Goal: Task Accomplishment & Management: Manage account settings

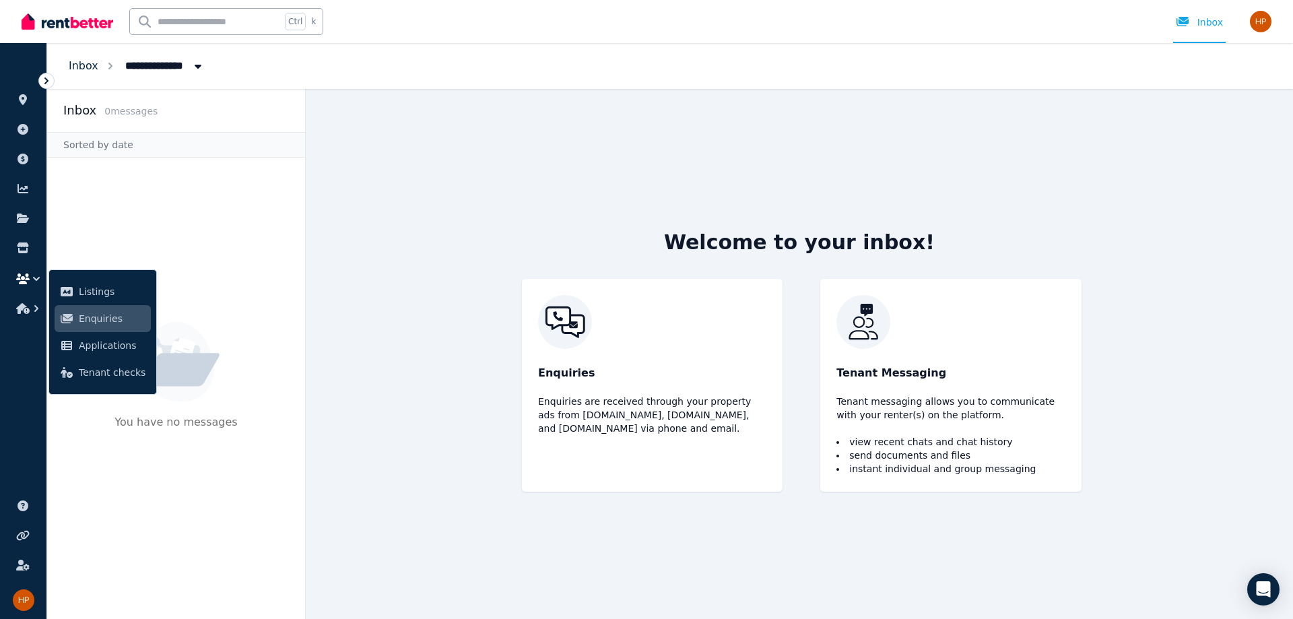
click at [86, 61] on link "Inbox" at bounding box center [84, 65] width 30 height 13
click at [166, 65] on span "All Properties" at bounding box center [169, 65] width 105 height 22
type input "**********"
click at [26, 102] on icon at bounding box center [22, 99] width 13 height 11
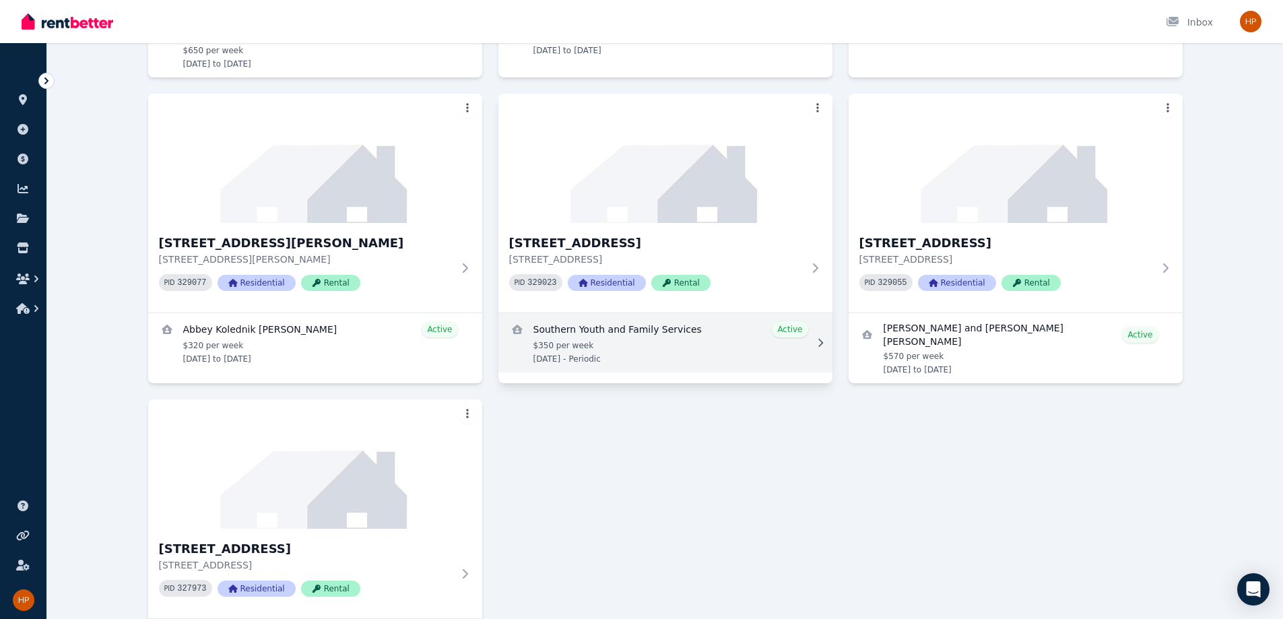
scroll to position [404, 0]
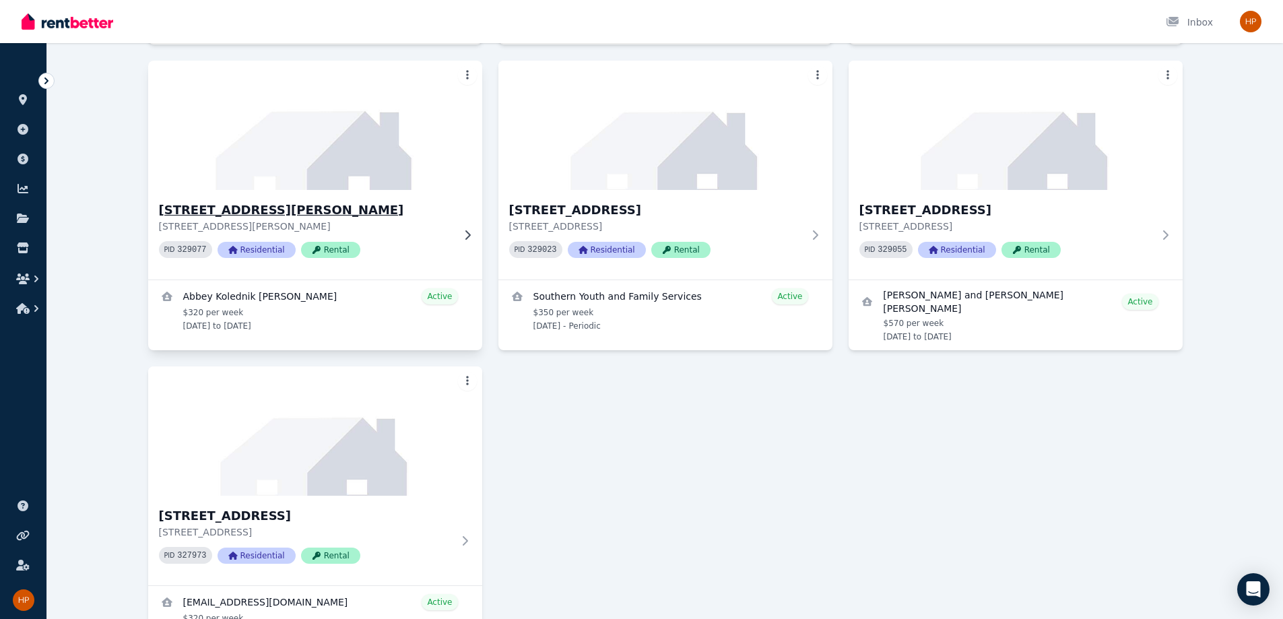
click at [293, 201] on h3 "3/12 Frances Street, Gwynneville" at bounding box center [306, 210] width 294 height 19
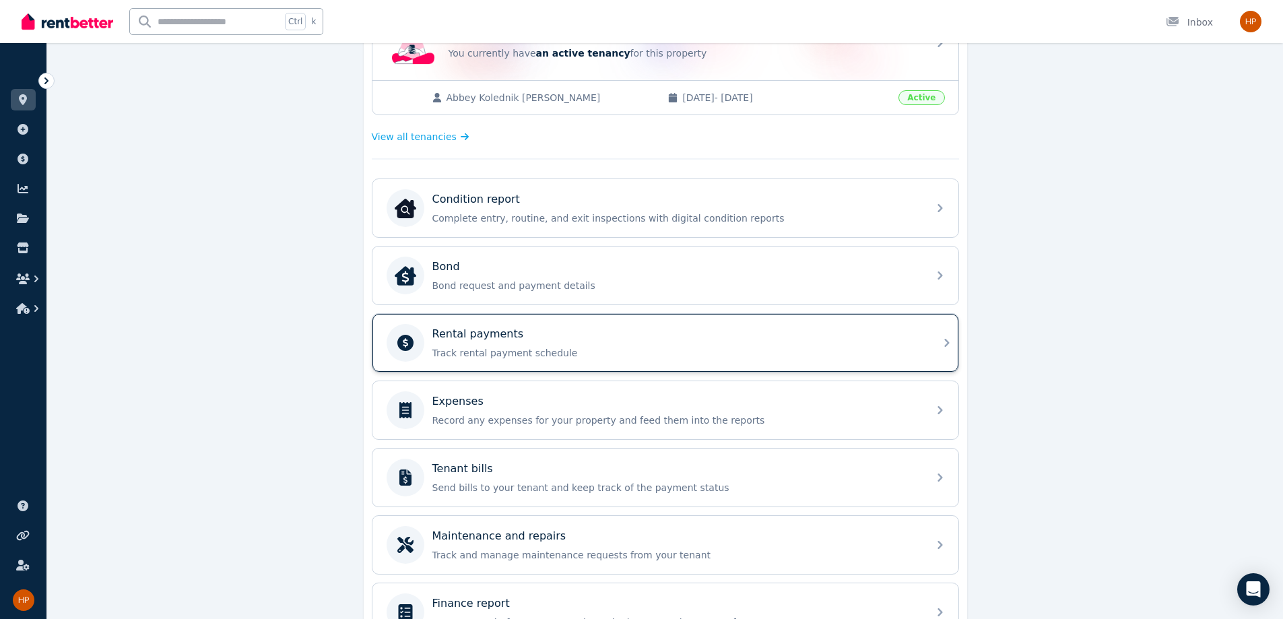
scroll to position [337, 0]
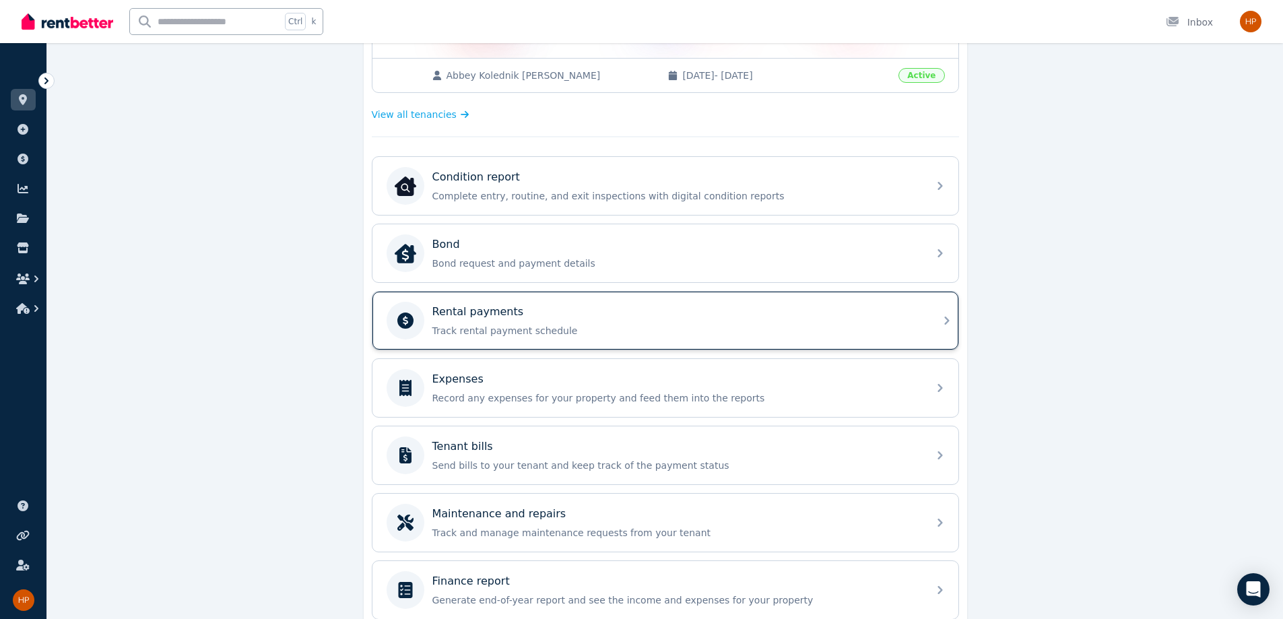
click at [536, 316] on div "Rental payments" at bounding box center [676, 312] width 488 height 16
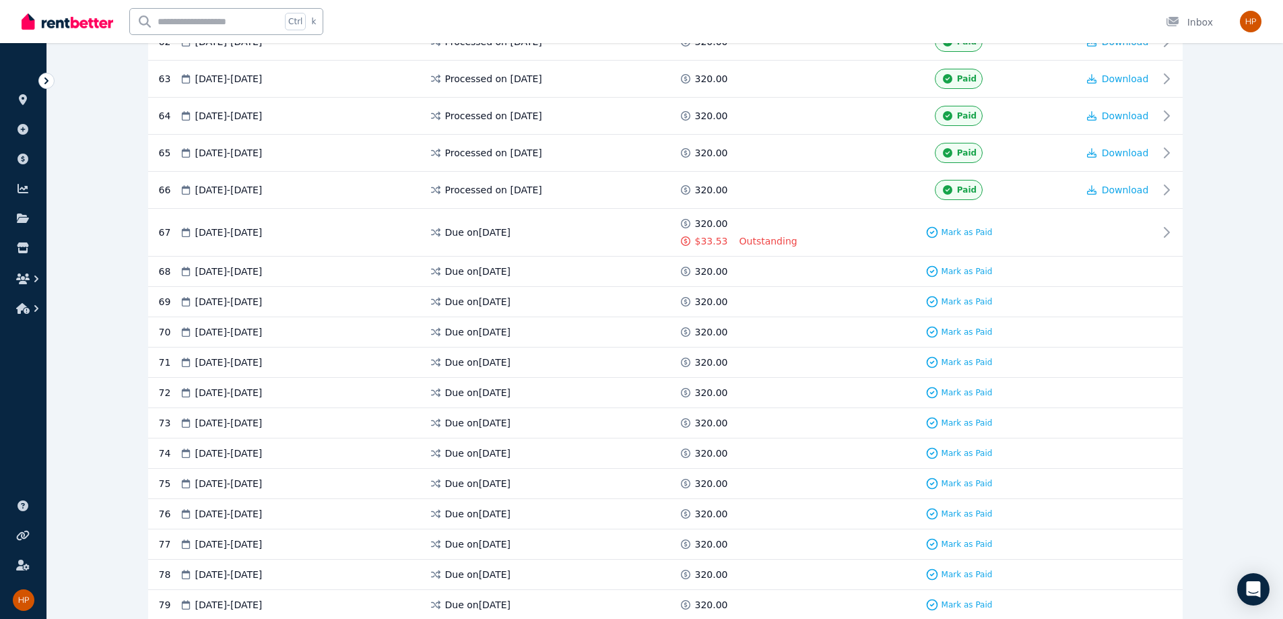
scroll to position [2560, 0]
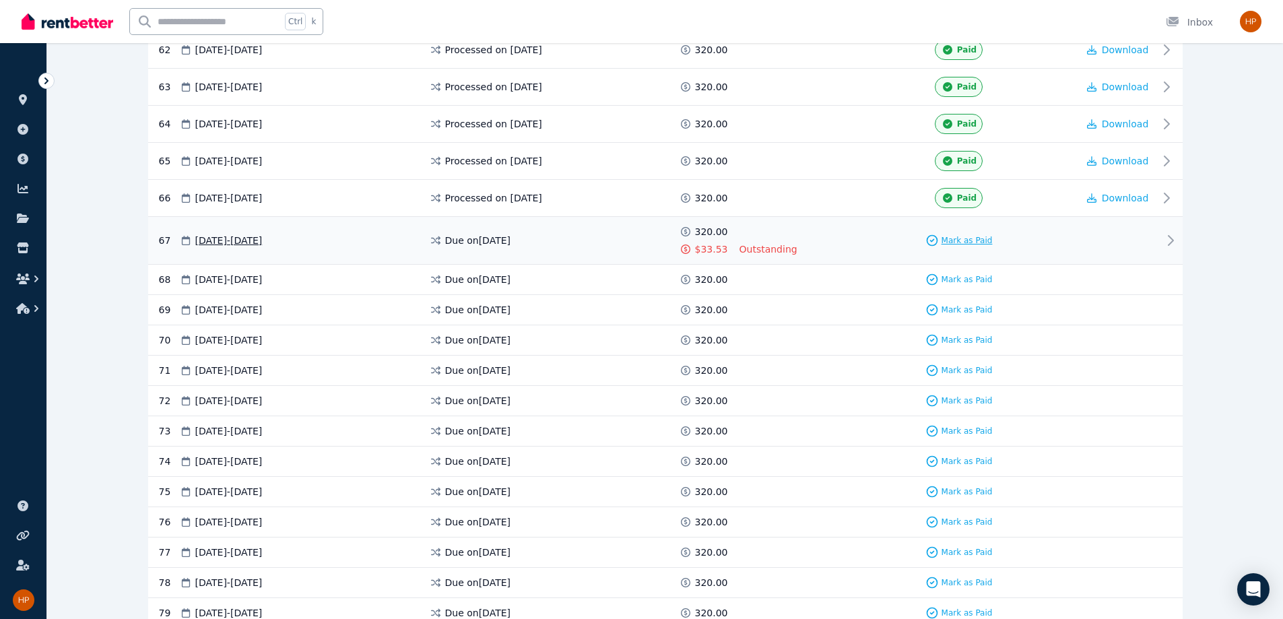
click at [645, 234] on div "Mark as Paid" at bounding box center [959, 240] width 67 height 13
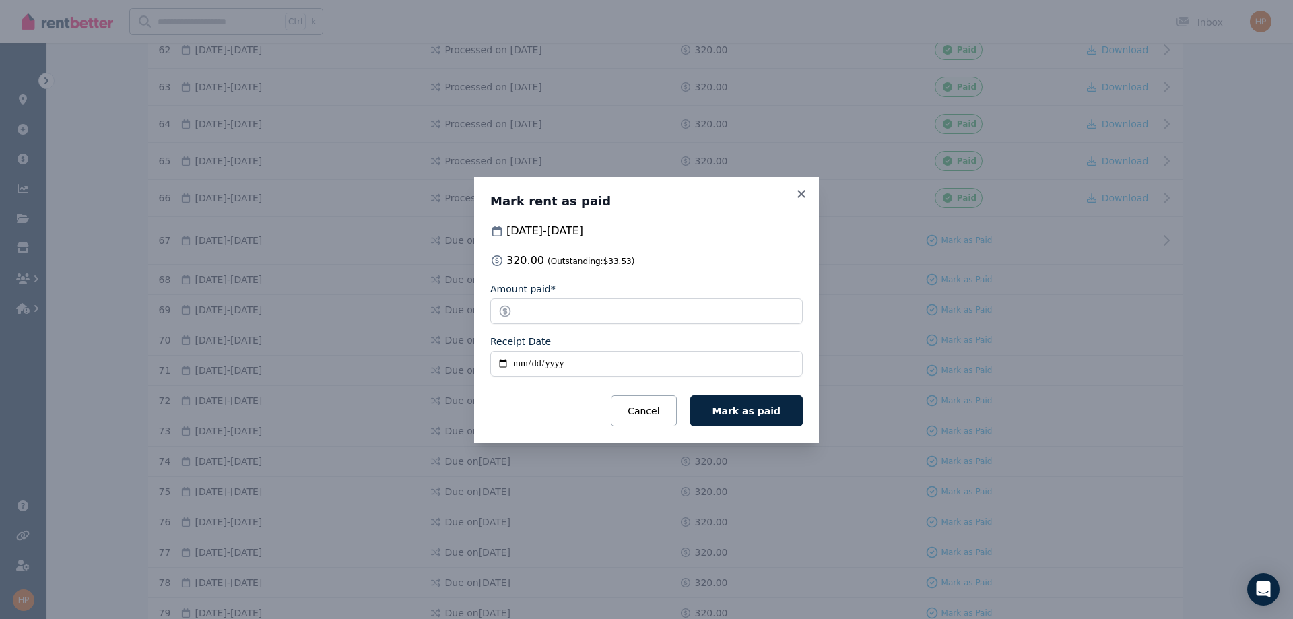
click at [505, 361] on input "Receipt Date" at bounding box center [646, 364] width 313 height 26
type input "**********"
click at [645, 401] on button "Mark as paid" at bounding box center [746, 410] width 112 height 31
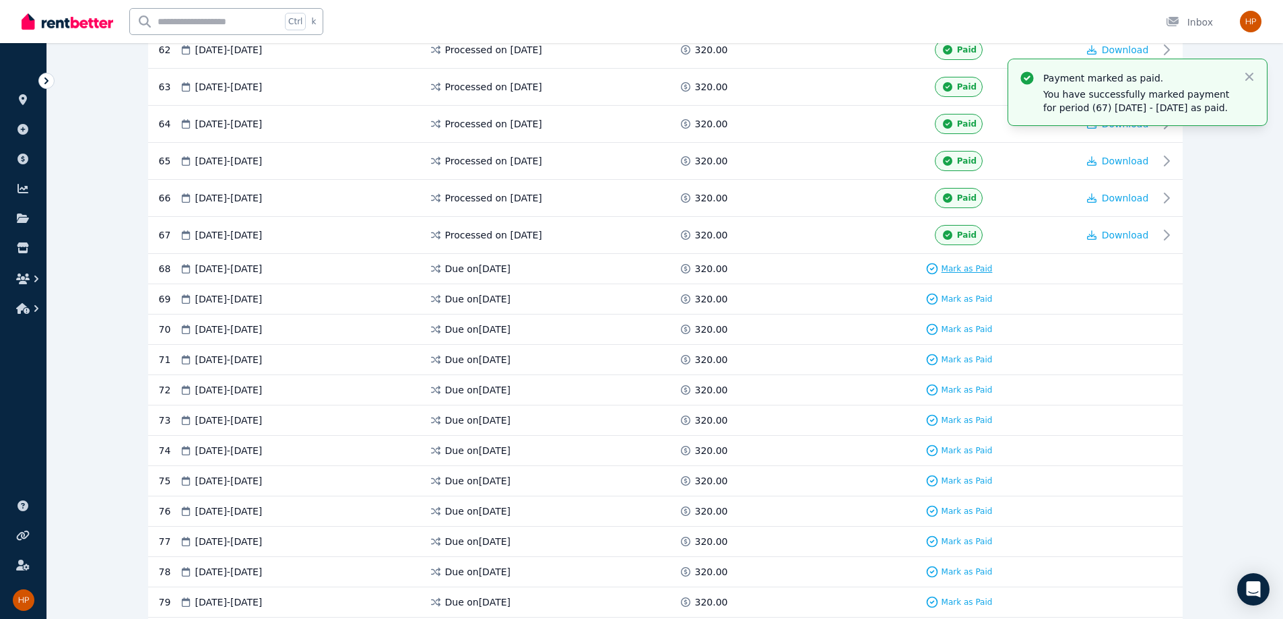
click at [645, 269] on span "Mark as Paid" at bounding box center [967, 268] width 51 height 11
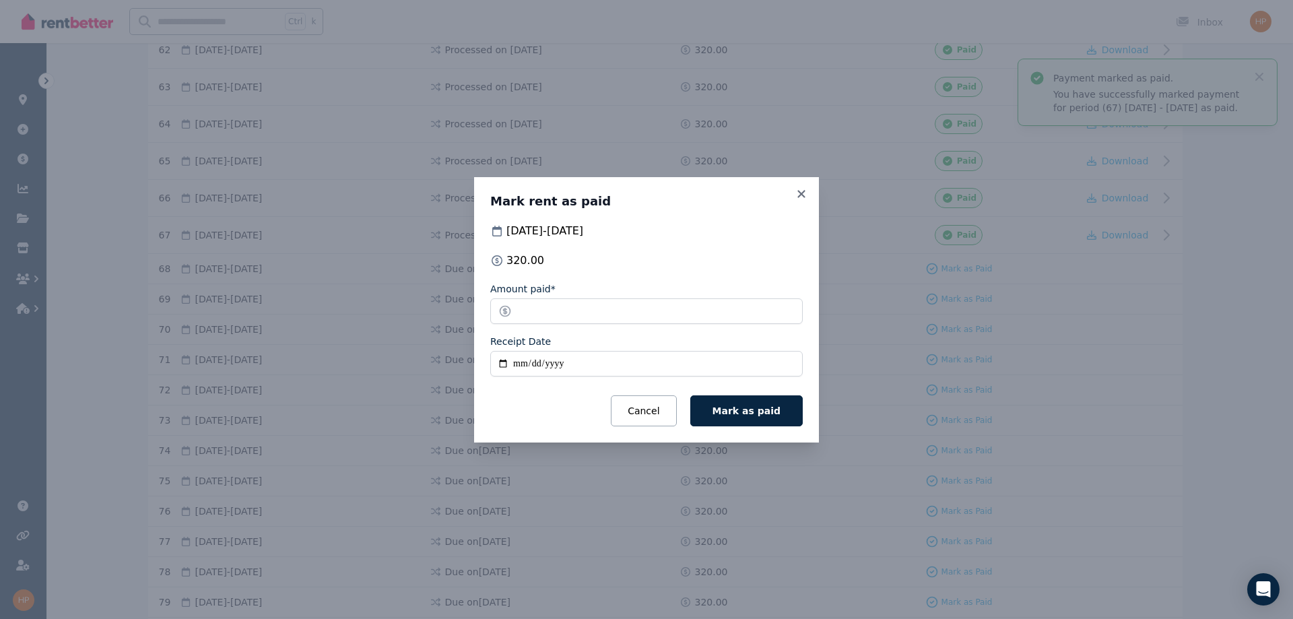
click at [506, 360] on input "Receipt Date" at bounding box center [646, 364] width 313 height 26
type input "**********"
click at [645, 412] on span "Mark as paid" at bounding box center [747, 411] width 68 height 11
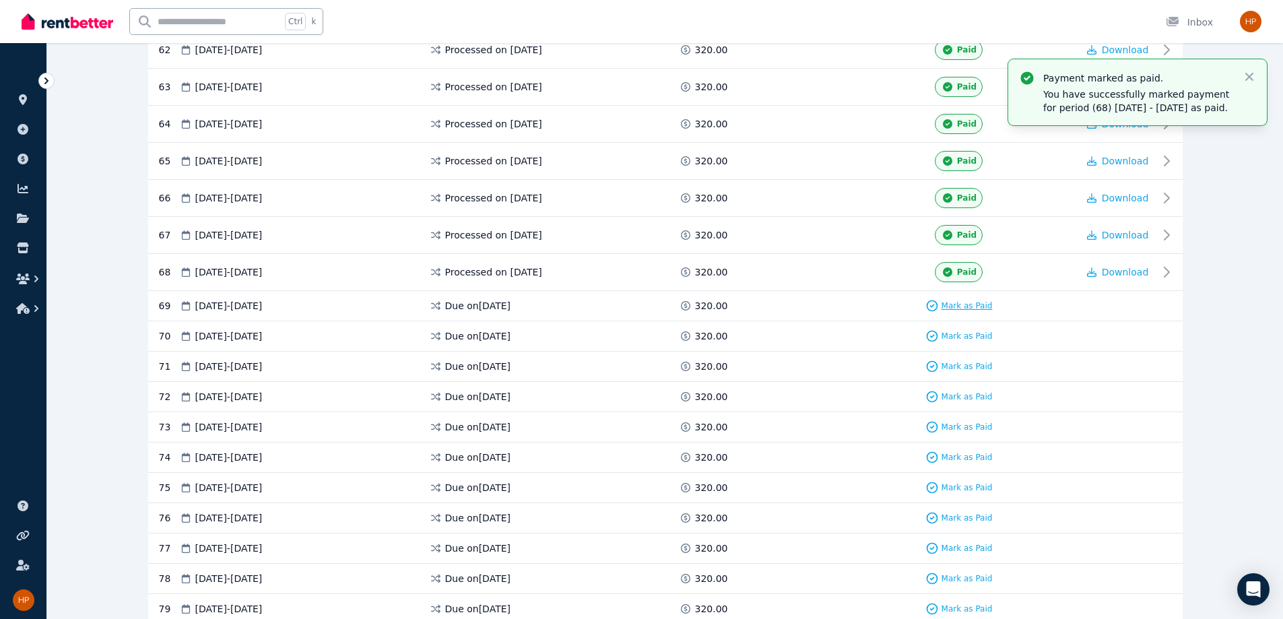
click at [645, 308] on span "Mark as Paid" at bounding box center [967, 305] width 51 height 11
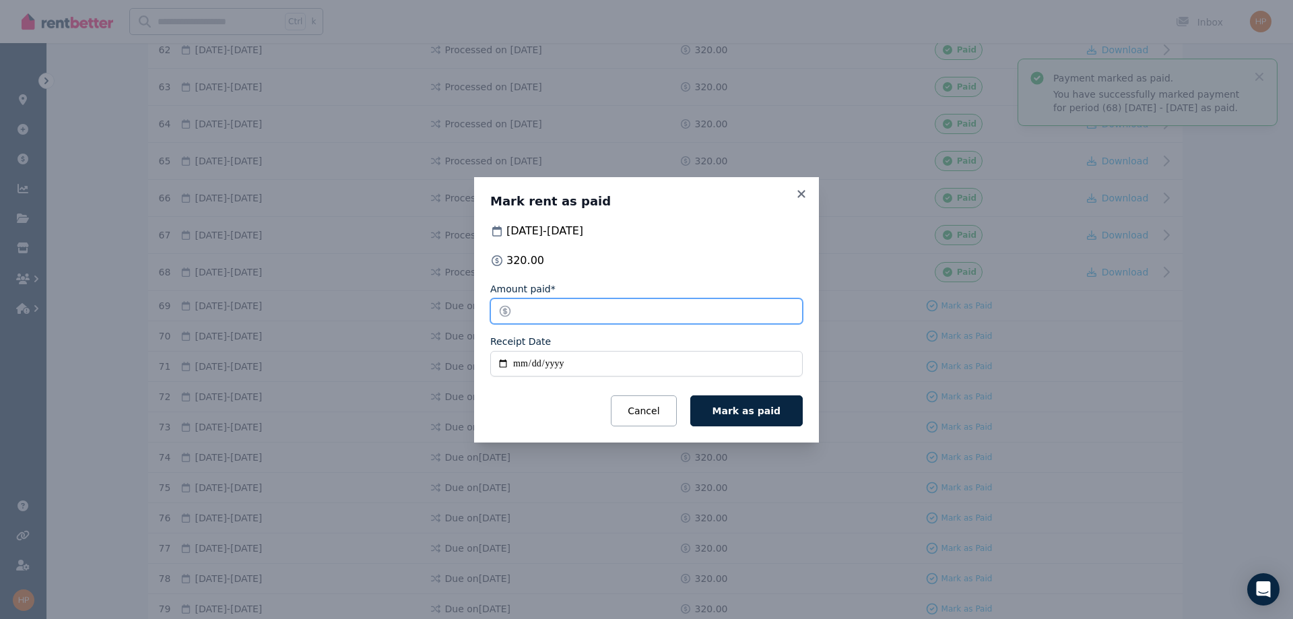
drag, startPoint x: 560, startPoint y: 312, endPoint x: 463, endPoint y: 313, distance: 96.3
click at [468, 313] on div "Mark rent as paid 01 Sep 2025 - 07 Sep 2025 320.00 Amount paid* ****** Receipt …" at bounding box center [646, 309] width 1293 height 619
type input "******"
click at [498, 366] on input "Receipt Date" at bounding box center [646, 364] width 313 height 26
type input "**********"
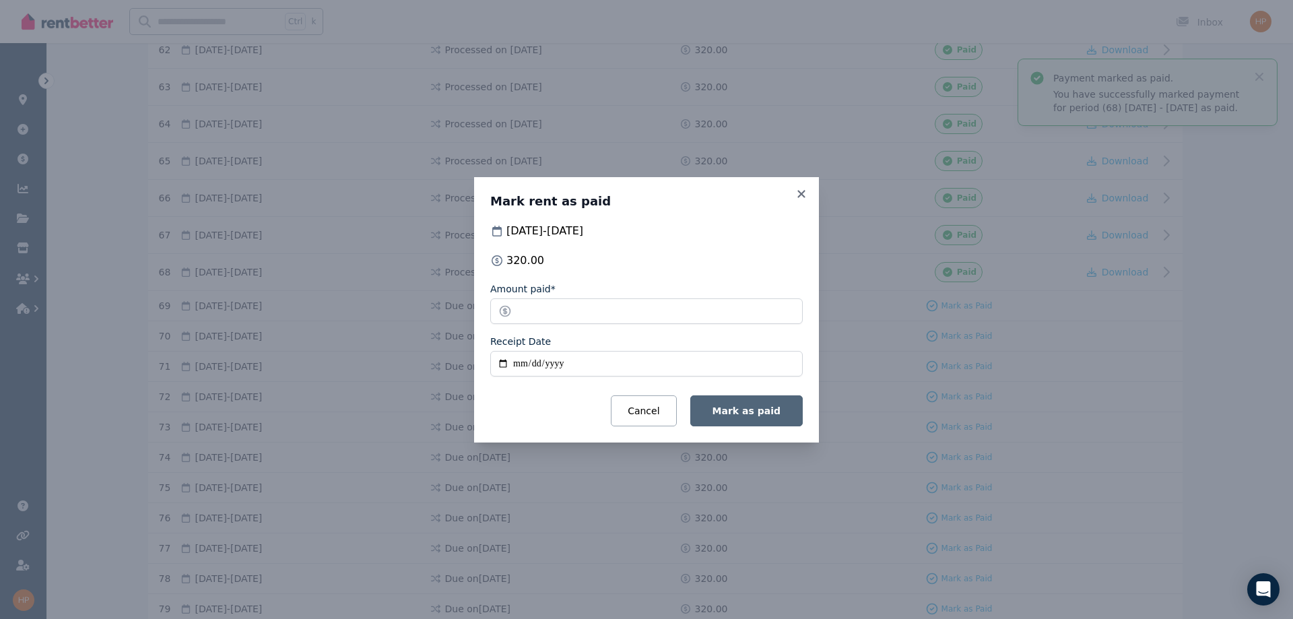
click at [645, 400] on button "Mark as paid" at bounding box center [746, 410] width 112 height 31
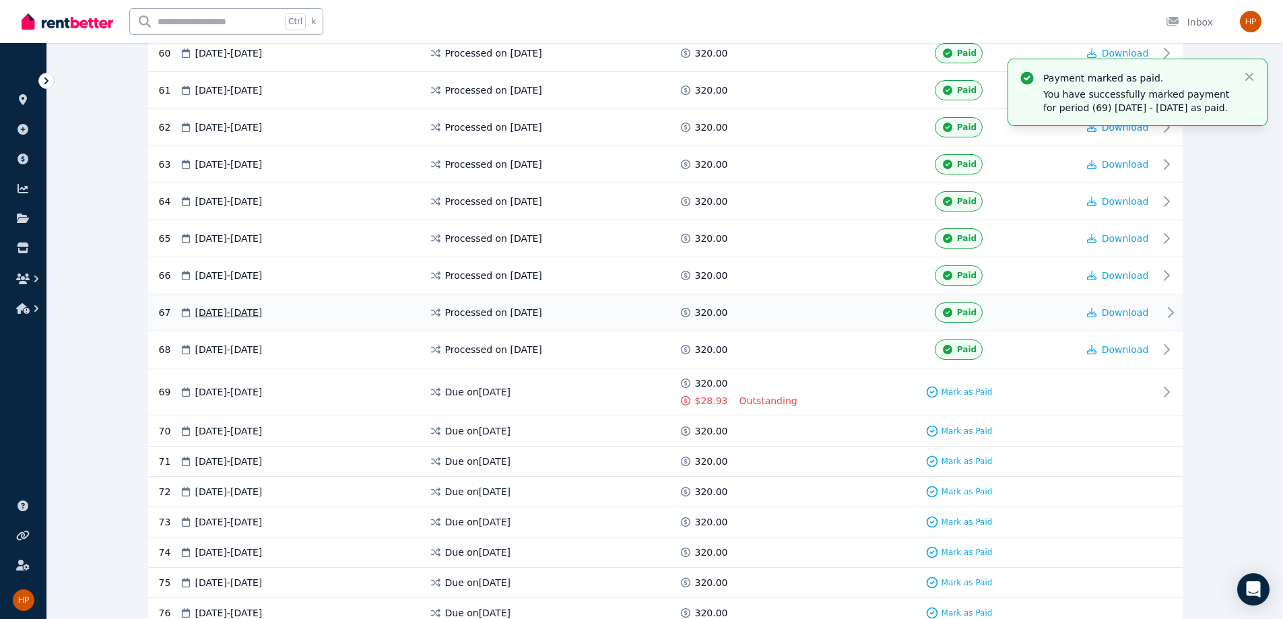
scroll to position [2492, 0]
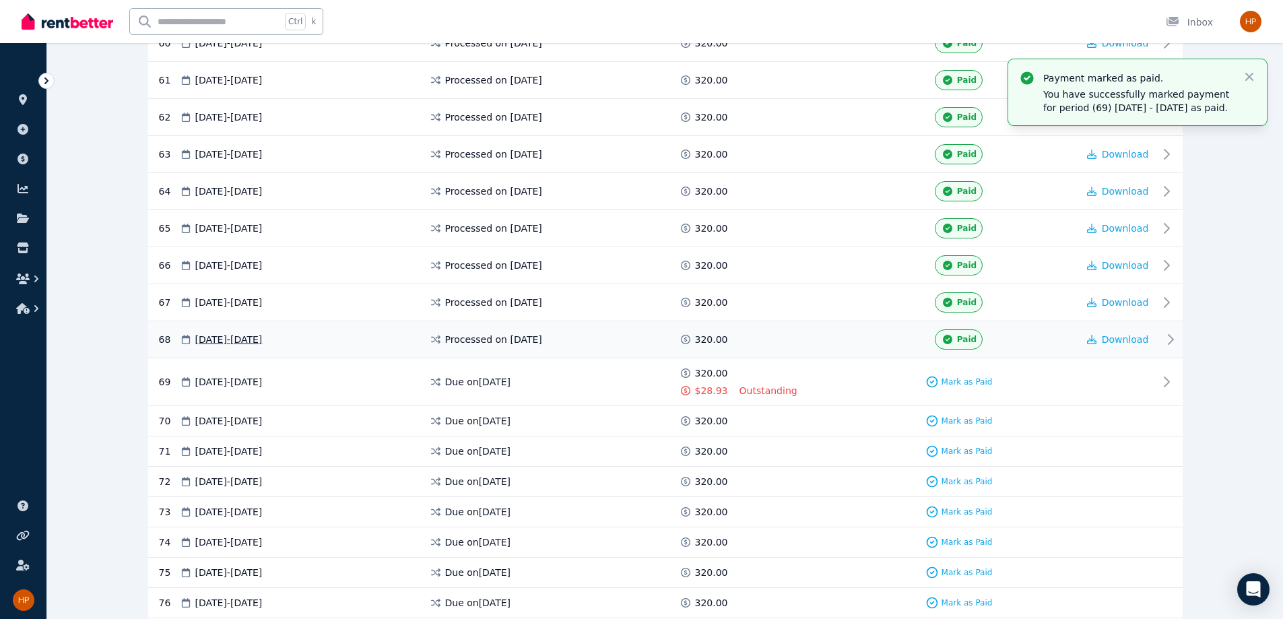
click at [645, 341] on icon at bounding box center [1171, 339] width 16 height 16
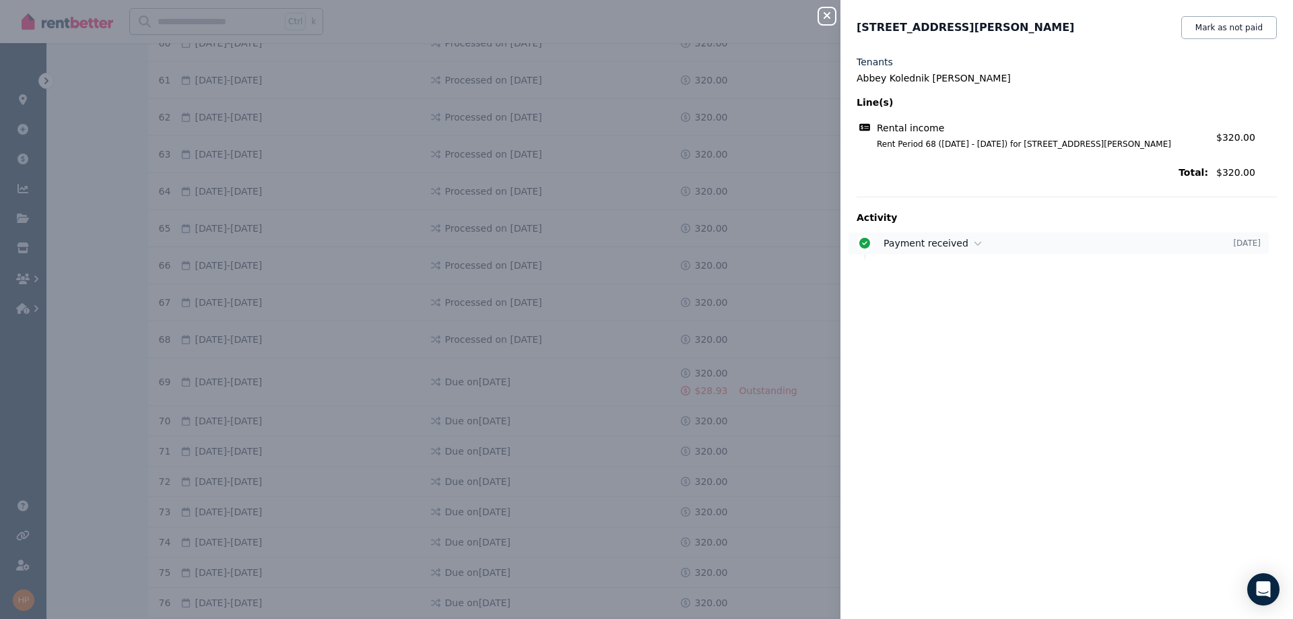
click at [645, 238] on icon at bounding box center [978, 242] width 8 height 9
click at [645, 9] on button "Close panel" at bounding box center [827, 16] width 16 height 16
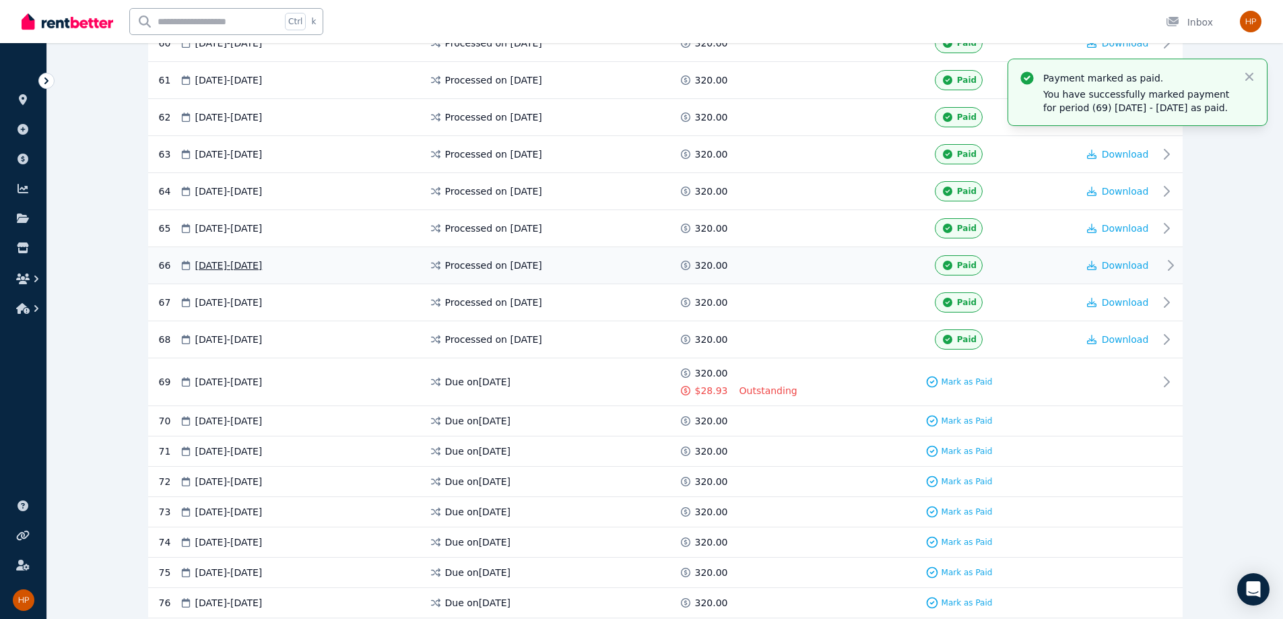
click at [645, 270] on icon at bounding box center [1171, 265] width 16 height 16
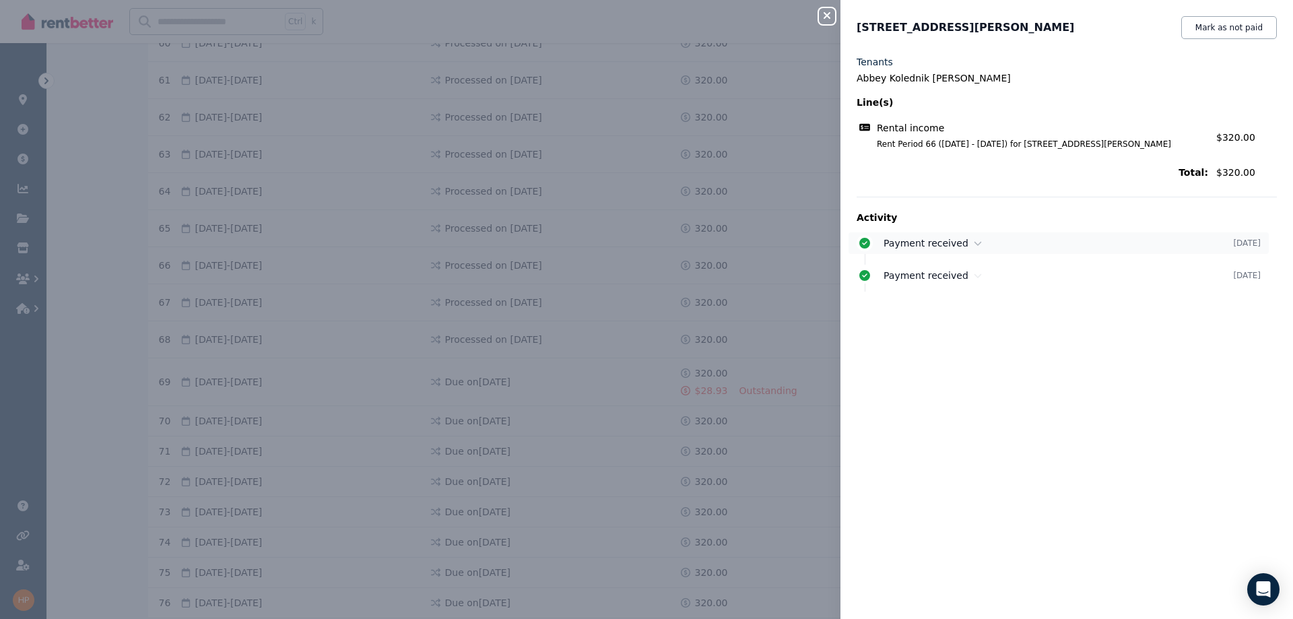
click at [645, 243] on icon at bounding box center [978, 242] width 8 height 9
click at [645, 300] on div "Payment received" at bounding box center [1059, 302] width 350 height 13
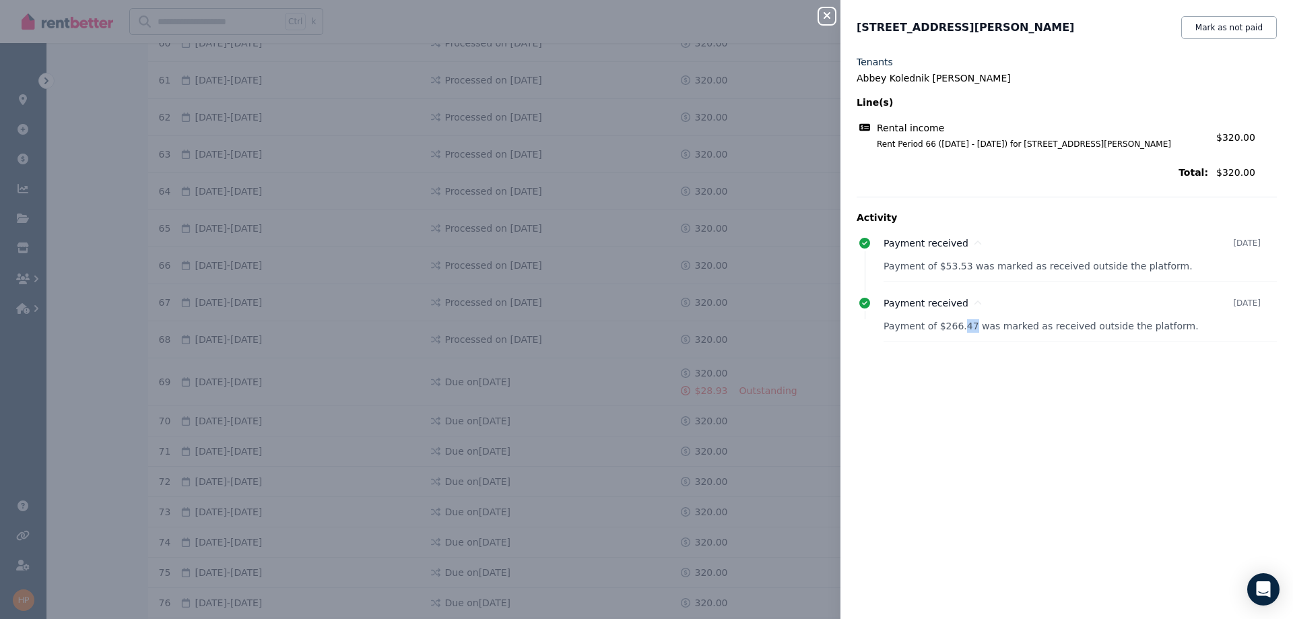
drag, startPoint x: 965, startPoint y: 327, endPoint x: 961, endPoint y: 256, distance: 70.8
click at [645, 325] on p "Payment of $266.47 was marked as received outside the platform." at bounding box center [1080, 325] width 393 height 13
click at [645, 264] on div "Close panel 3/12 Frances Street, Gwynneville Mark as not paid Tenants Abbey Kol…" at bounding box center [646, 309] width 1293 height 619
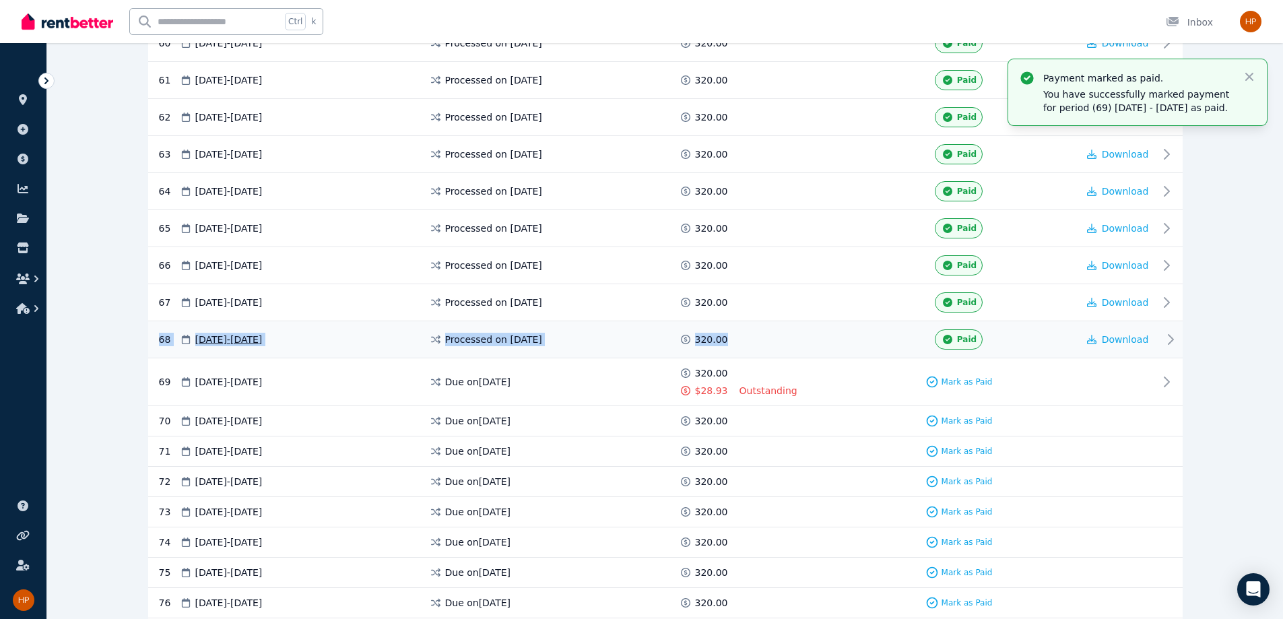
drag, startPoint x: 753, startPoint y: 333, endPoint x: 161, endPoint y: 332, distance: 592.1
click at [161, 332] on div "68 25 Aug 2025 - 31 Aug 2025 Processed on 12 Aug 2025 320.00 Paid Download" at bounding box center [665, 339] width 1035 height 37
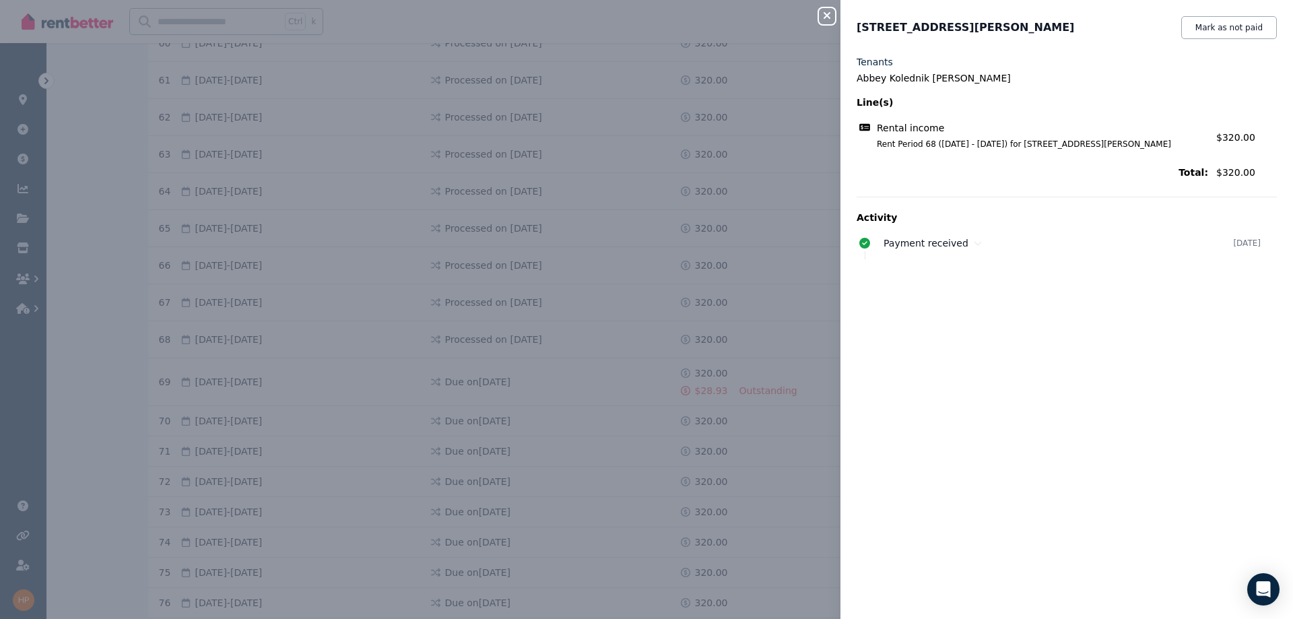
click at [152, 190] on div "Close panel 3/12 Frances Street, Gwynneville Mark as not paid Tenants Abbey Kol…" at bounding box center [646, 309] width 1293 height 619
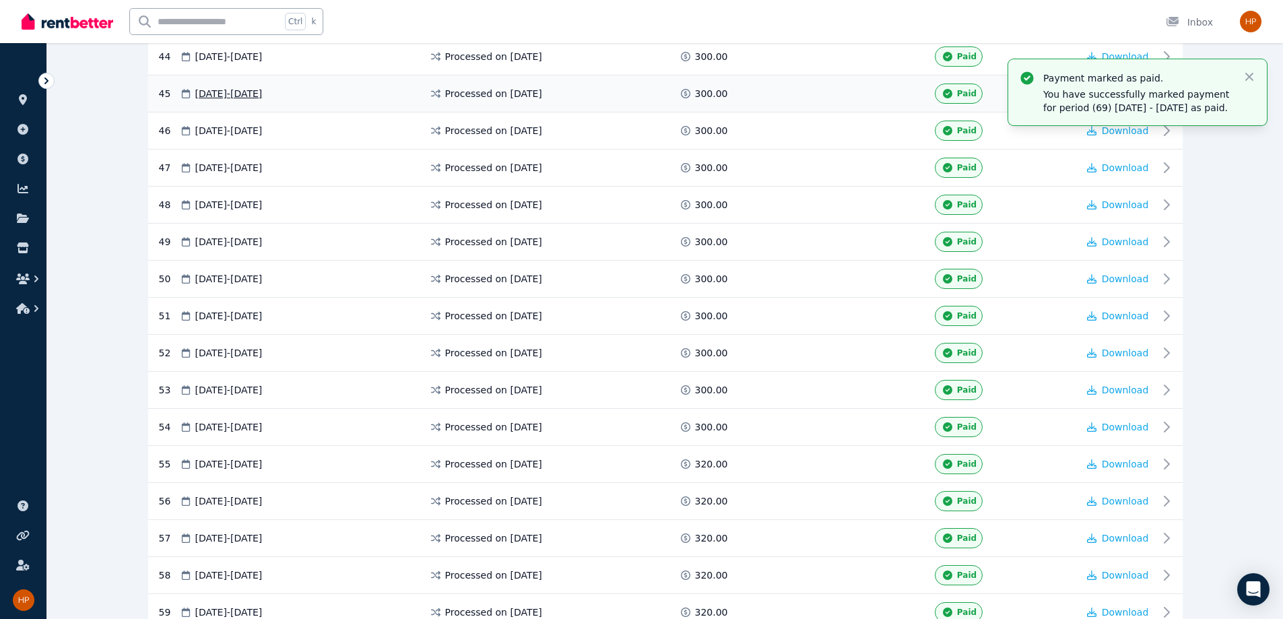
scroll to position [1549, 0]
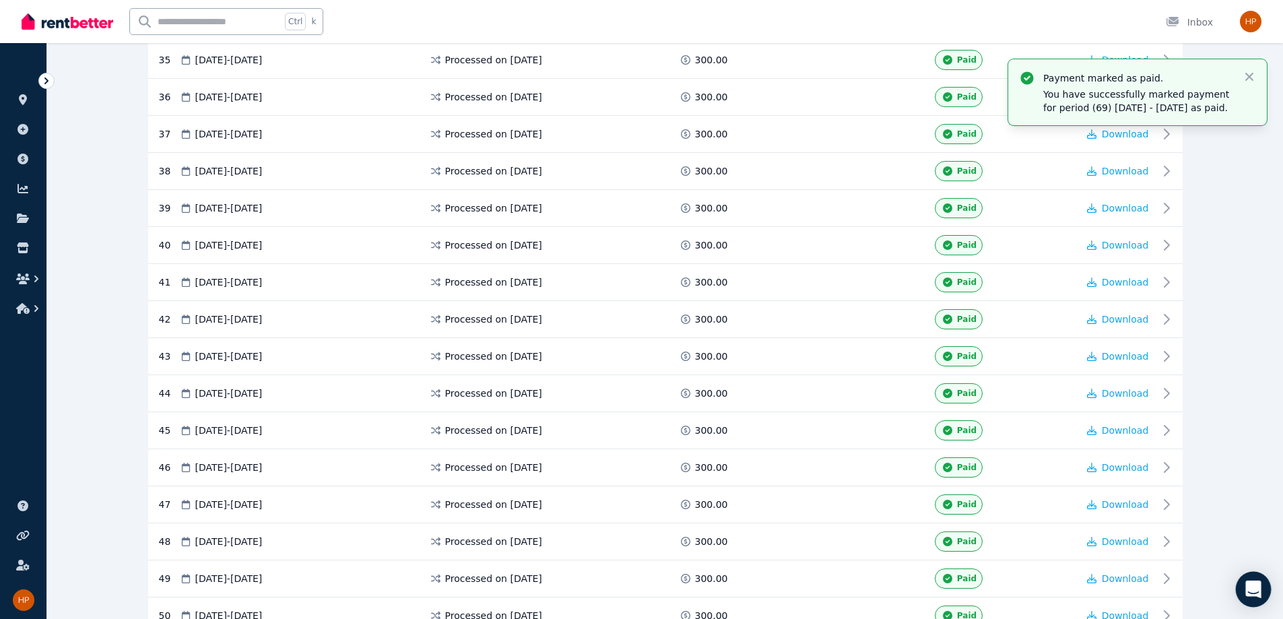
click at [645, 597] on div "Open Intercom Messenger" at bounding box center [1254, 590] width 36 height 36
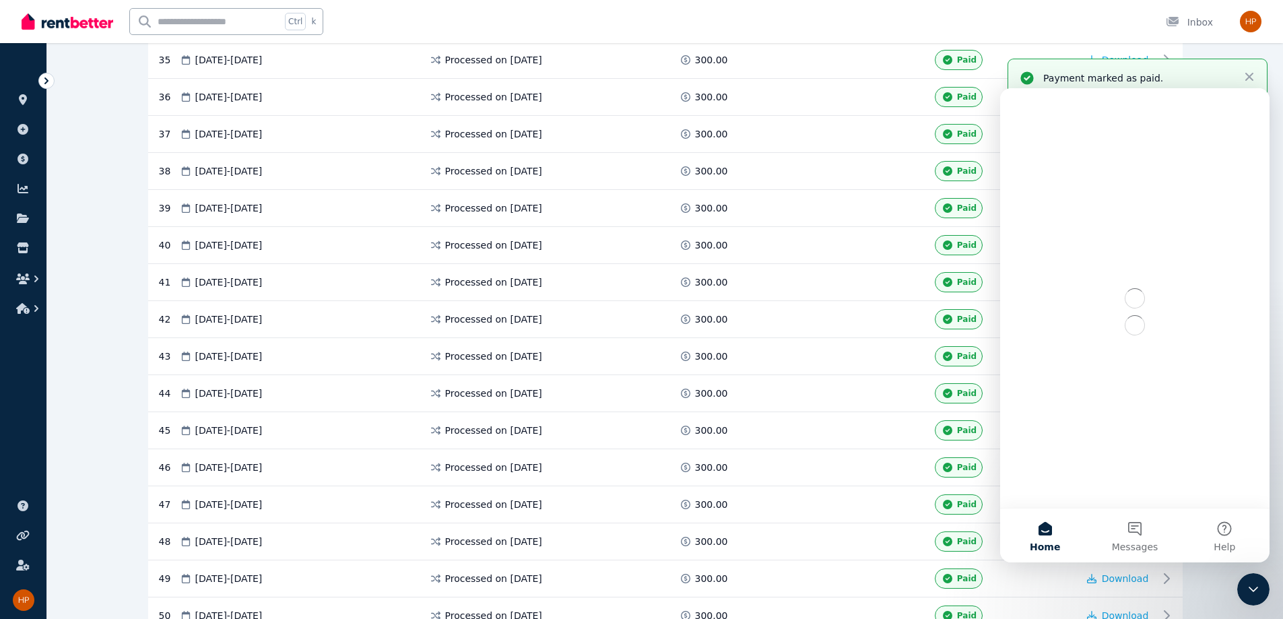
scroll to position [0, 0]
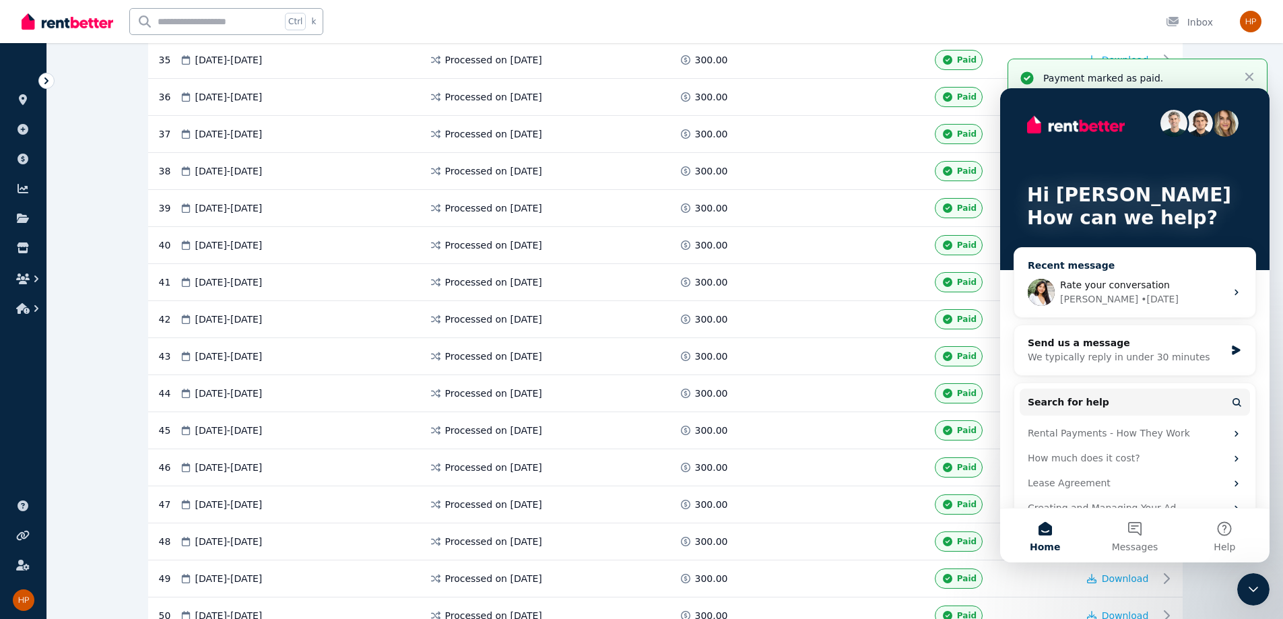
click at [645, 298] on div "• 6d ago" at bounding box center [1160, 299] width 38 height 14
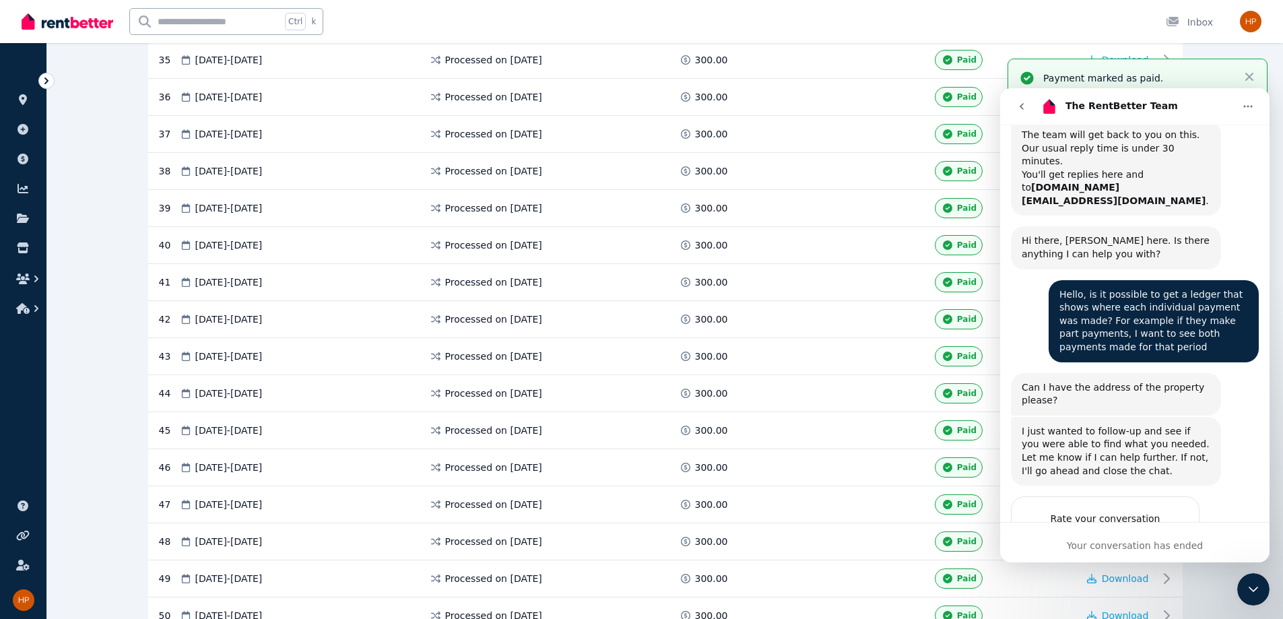
scroll to position [961, 0]
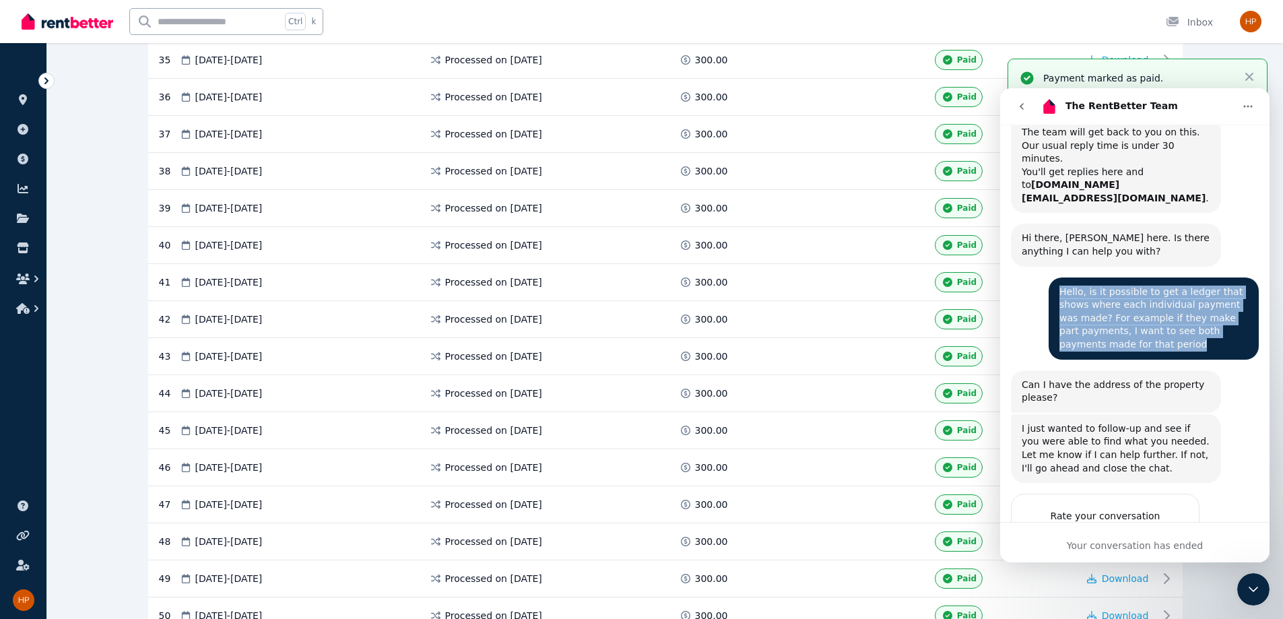
drag, startPoint x: 1134, startPoint y: 254, endPoint x: 1039, endPoint y: 208, distance: 104.8
click at [645, 278] on div "Hello, is it possible to get a ledger that shows where each individual payment …" at bounding box center [1135, 324] width 248 height 93
copy div "Hello, is it possible to get a ledger that shows where each individual payment …"
click at [645, 102] on icon "go back" at bounding box center [1022, 106] width 11 height 11
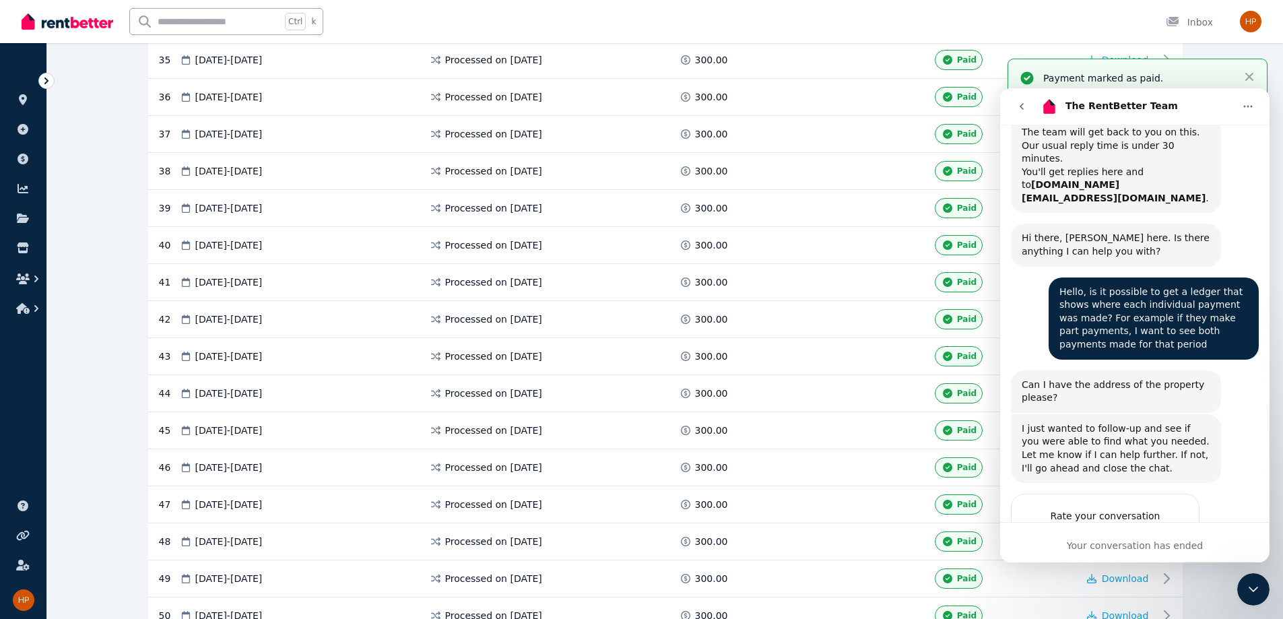
scroll to position [0, 0]
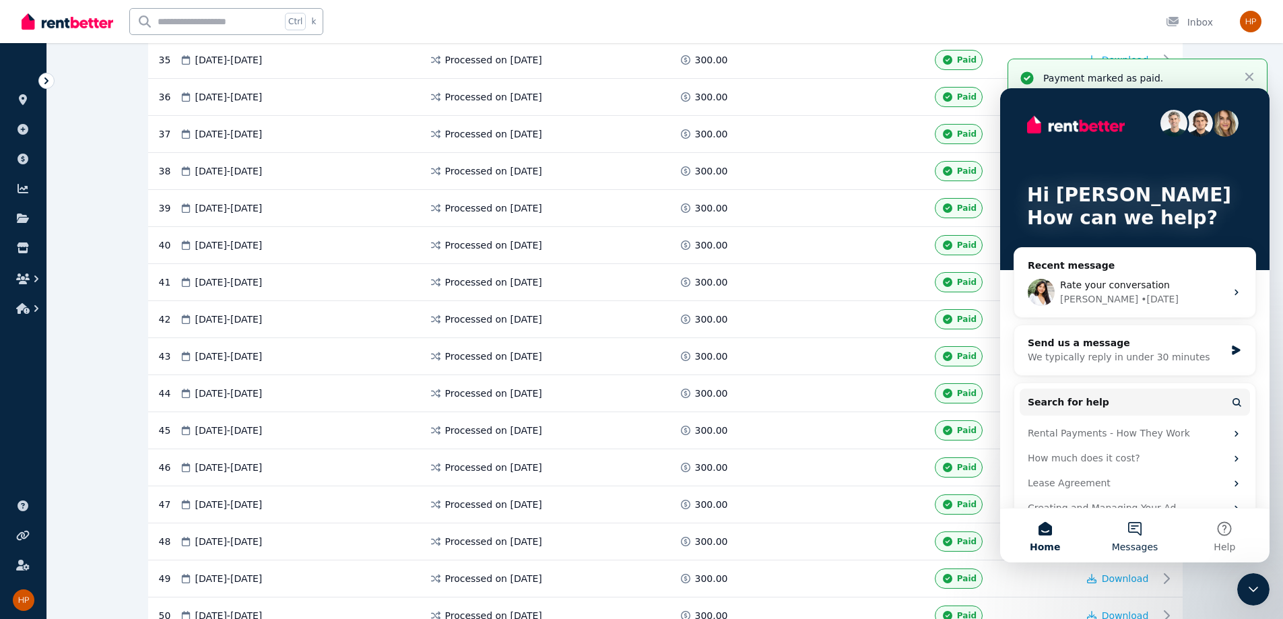
click at [645, 523] on button "Messages" at bounding box center [1135, 536] width 90 height 54
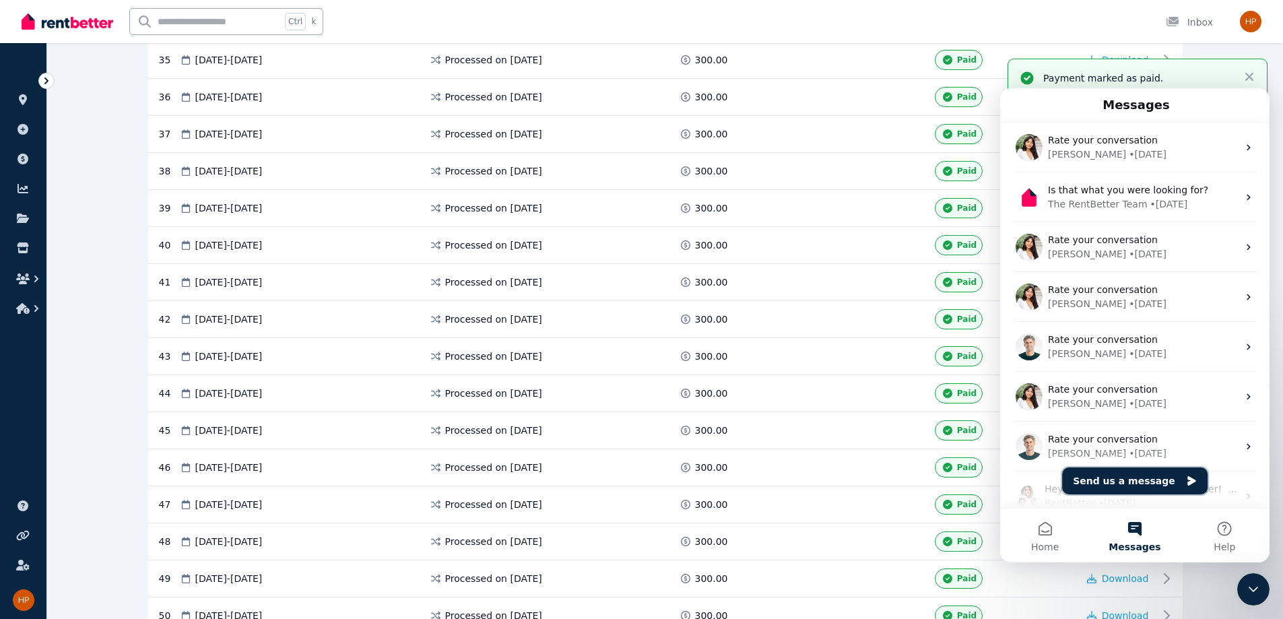
click at [645, 480] on button "Send us a message" at bounding box center [1135, 481] width 146 height 27
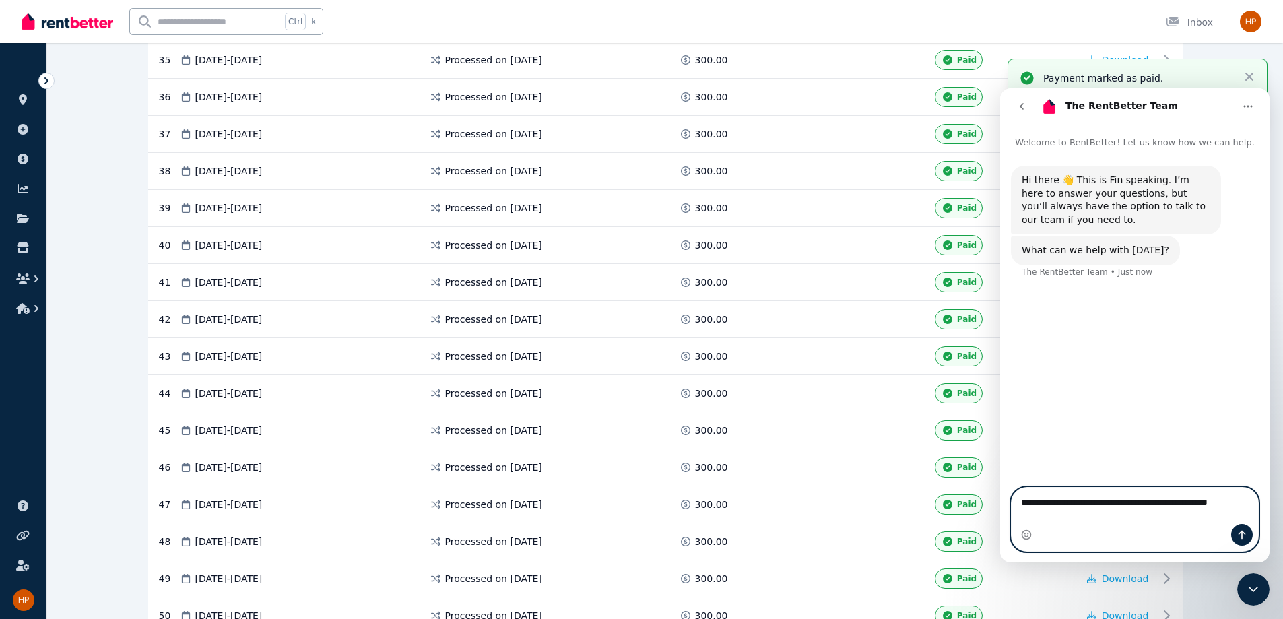
click at [645, 511] on textarea "**********" at bounding box center [1135, 499] width 247 height 23
drag, startPoint x: 1211, startPoint y: 513, endPoint x: 1286, endPoint y: 510, distance: 75.5
click html "**********"
paste textarea "**********"
type textarea "**********"
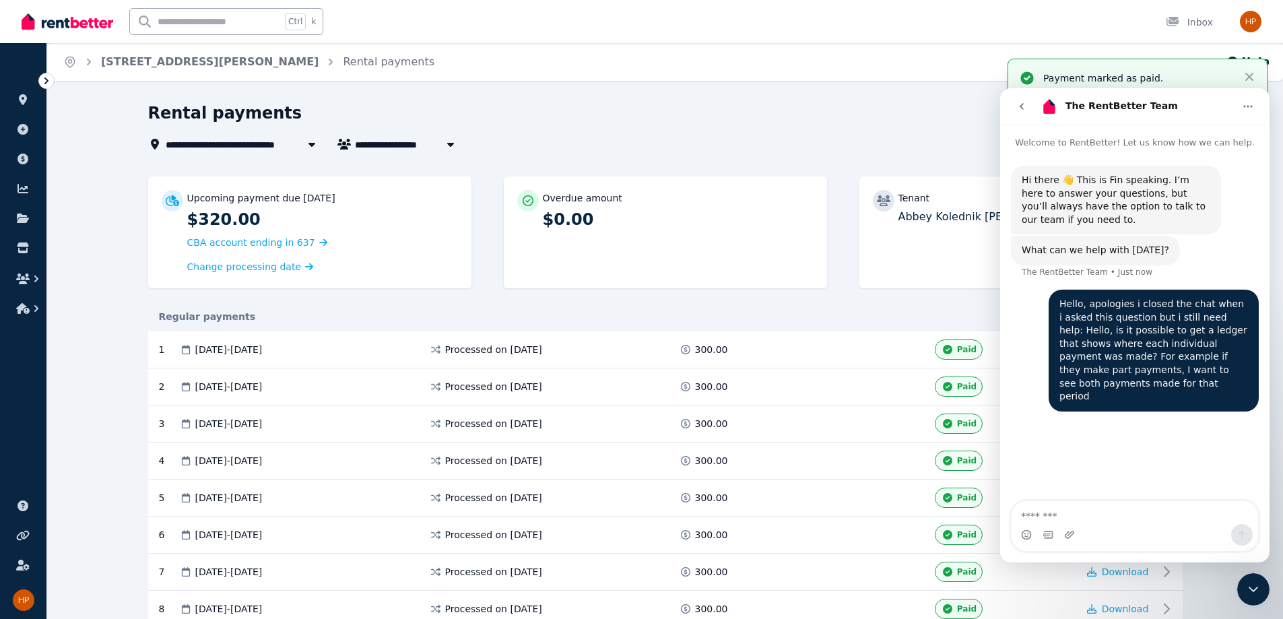
click at [132, 50] on ol "Home 3/12 Frances Street, Gwynneville Rental payments" at bounding box center [249, 62] width 404 height 38
click at [114, 66] on link "3/12 Frances Street, Gwynneville" at bounding box center [210, 61] width 218 height 13
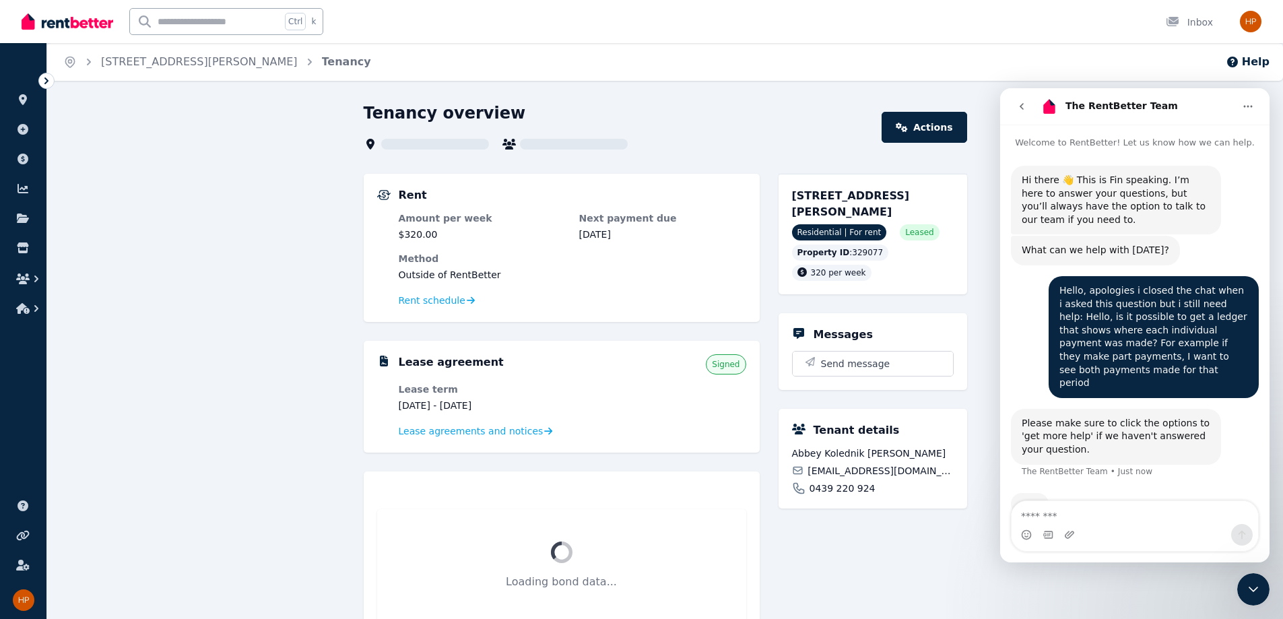
scroll to position [22, 0]
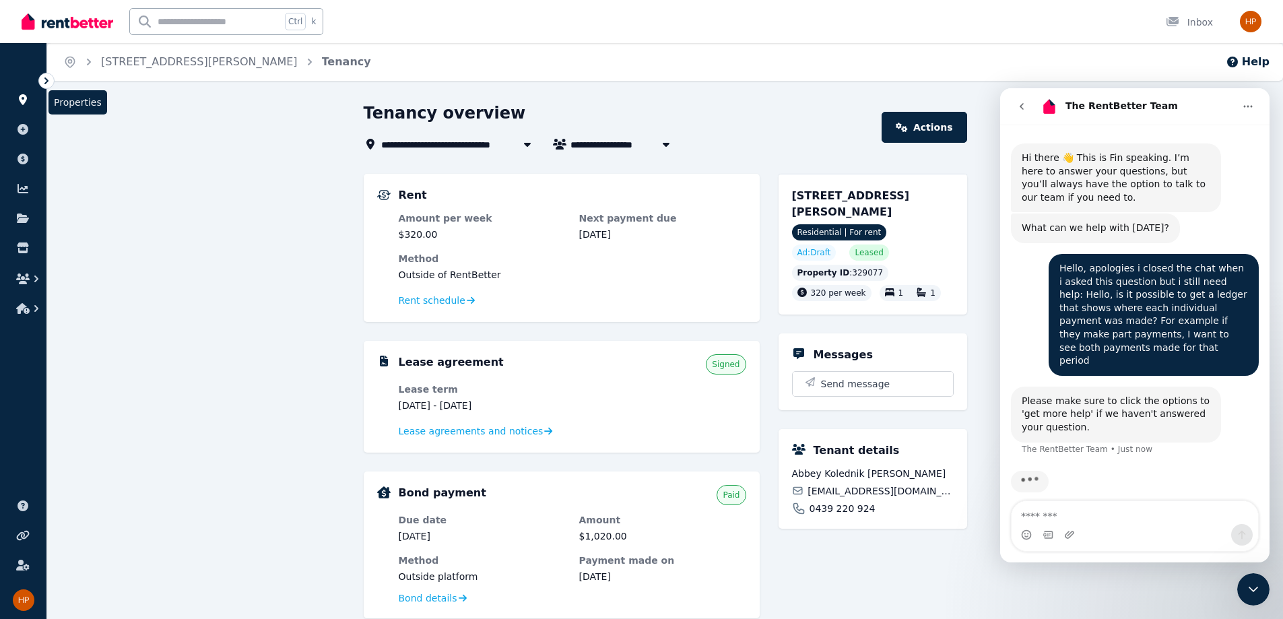
click at [23, 98] on icon at bounding box center [22, 99] width 13 height 11
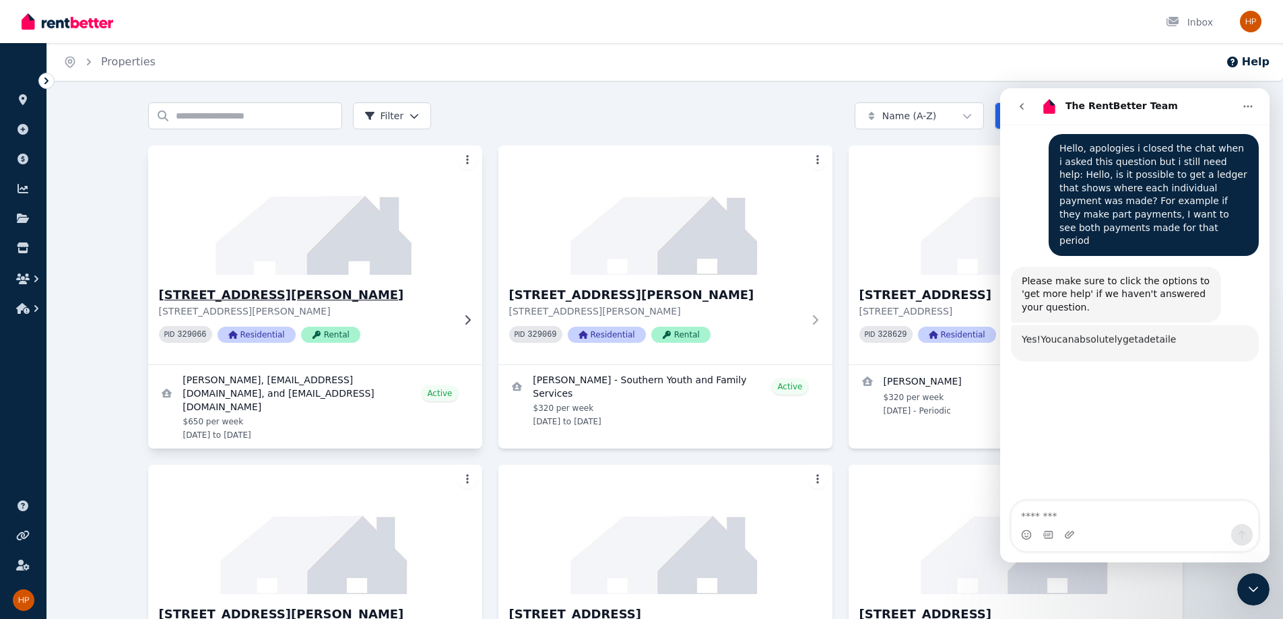
scroll to position [141, 0]
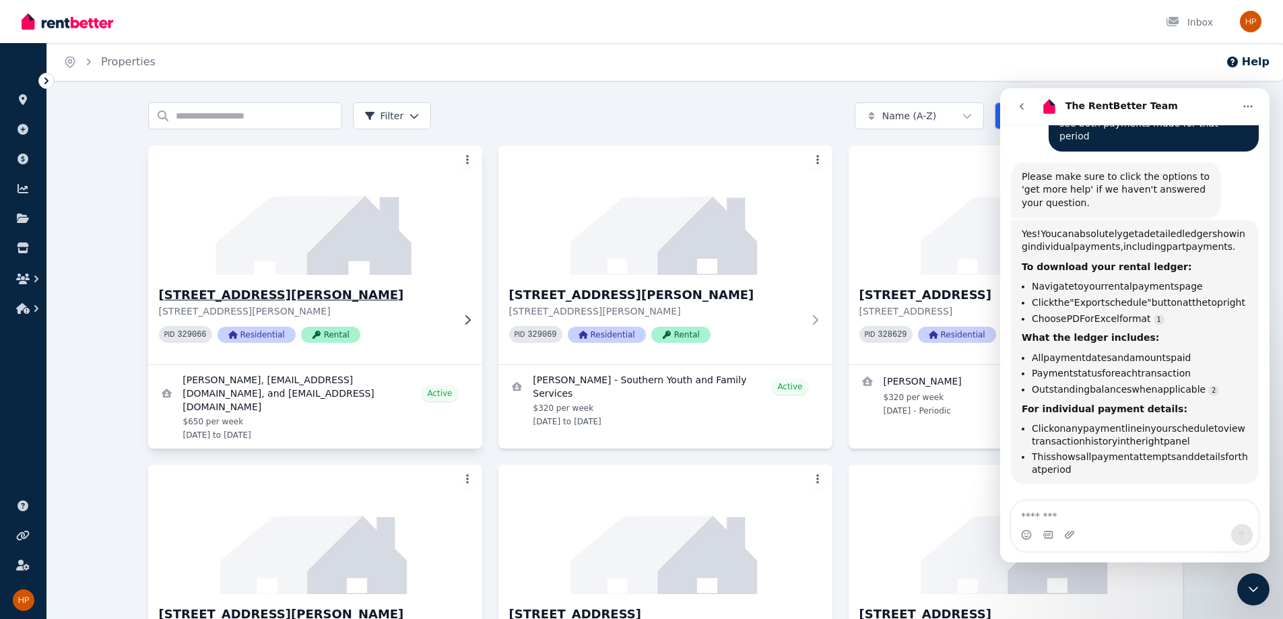
click at [313, 305] on p "1/12 Frances Street, Gwynneville NSW 2500" at bounding box center [306, 310] width 294 height 13
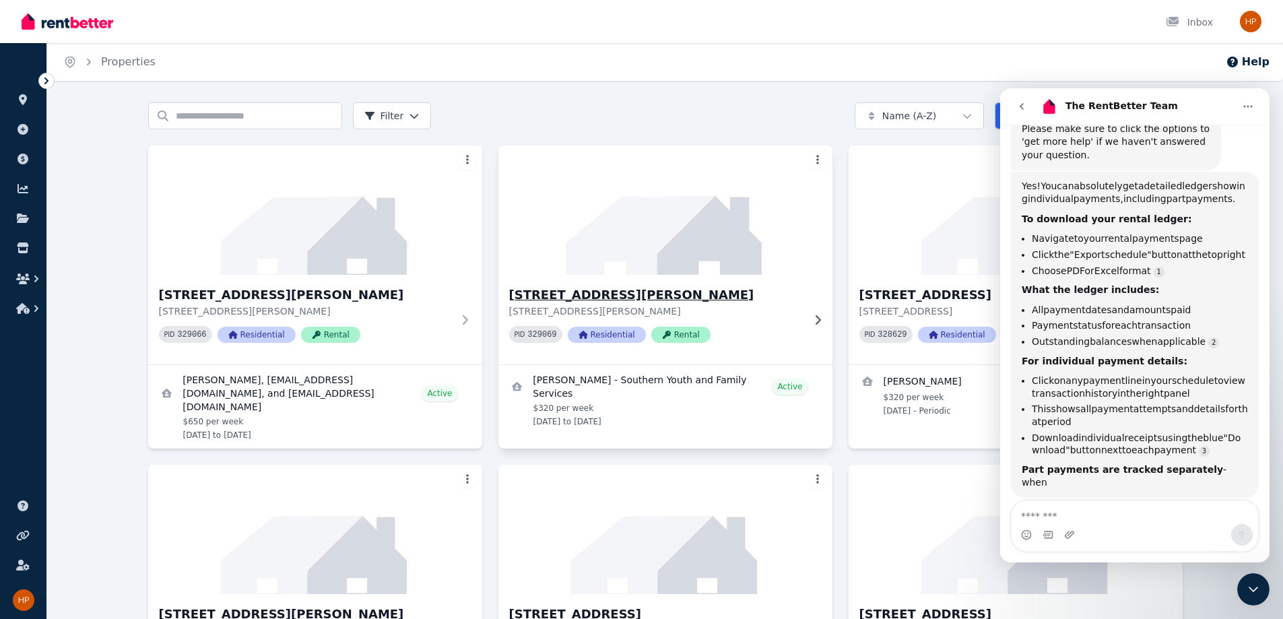
click at [584, 295] on h3 "2/12 Frances Street, Gwynneville" at bounding box center [656, 295] width 294 height 19
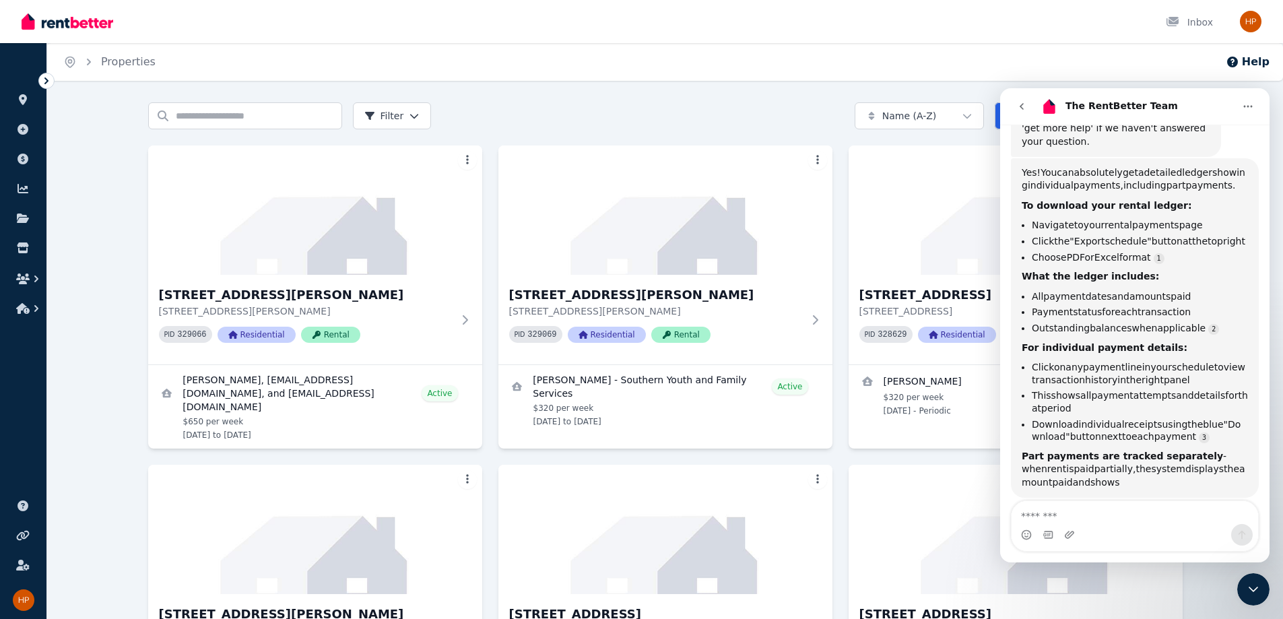
scroll to position [319, 0]
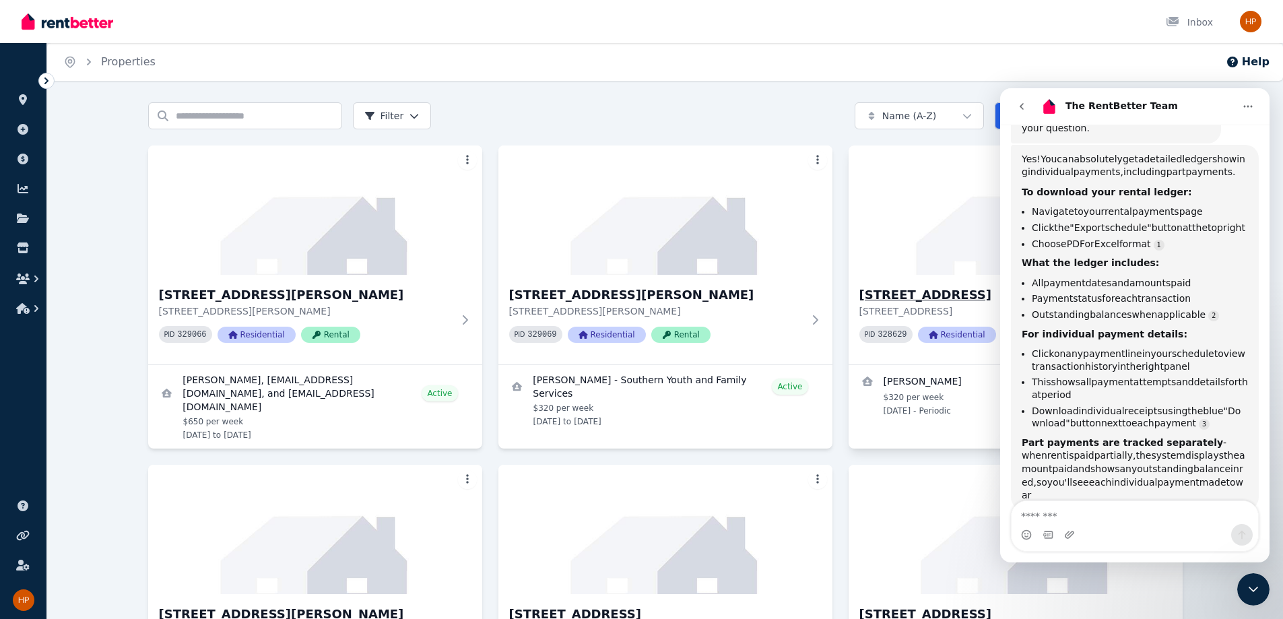
click at [645, 294] on h3 "2/124 Mount Keira Road, West Wollongong" at bounding box center [1007, 295] width 294 height 19
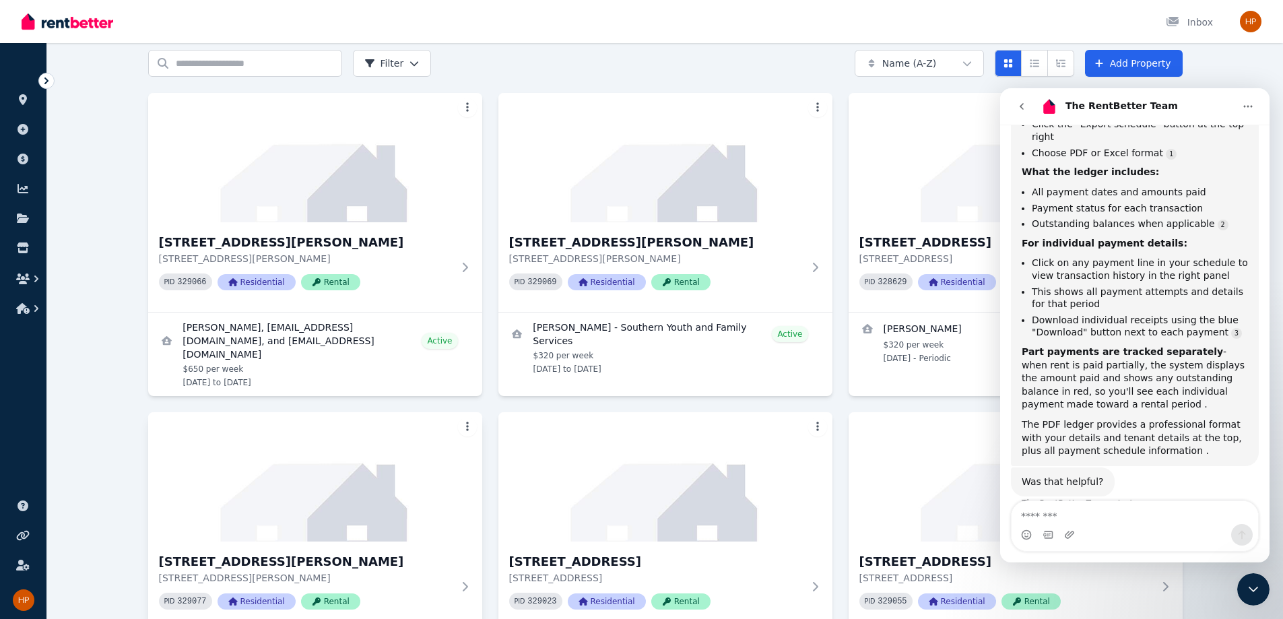
scroll to position [269, 0]
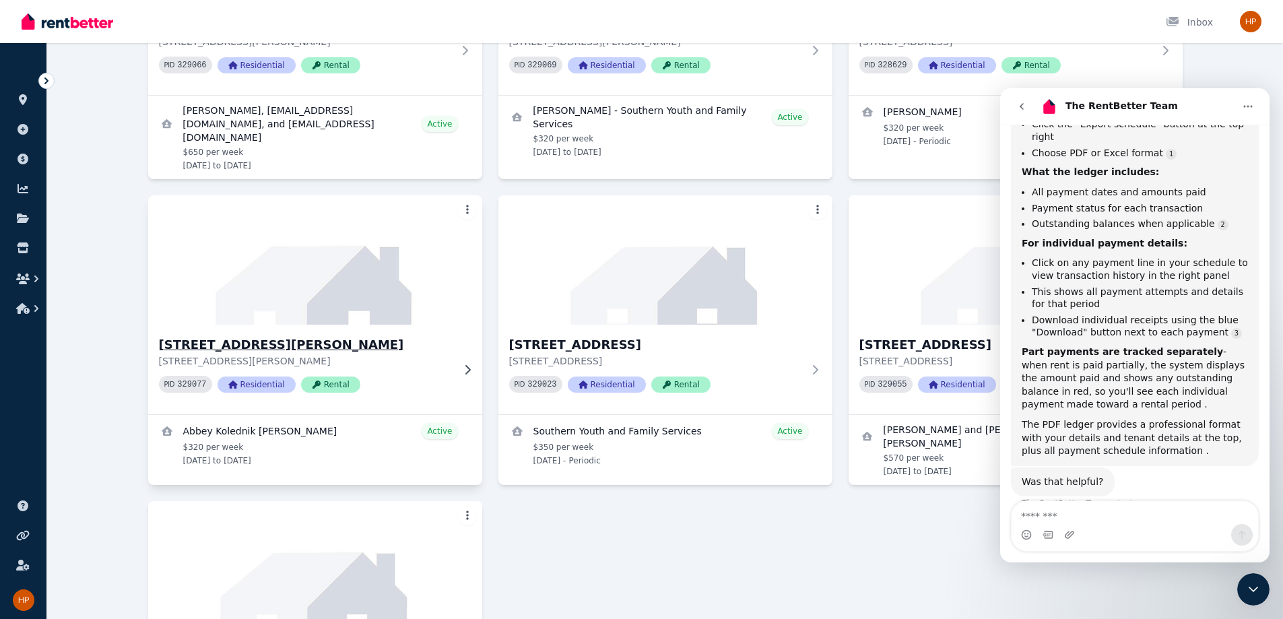
click at [258, 325] on div "3/12 Frances Street, Gwynneville 3/12 Frances Street, Gwynneville NSW 2500 PID …" at bounding box center [315, 370] width 334 height 90
click at [645, 354] on p "3/124 Mount Keira Road, West Wollongong NSW 2500" at bounding box center [656, 360] width 294 height 13
click at [645, 335] on h3 "4/124 Mount Keira Road, West Wollongong" at bounding box center [1007, 344] width 294 height 19
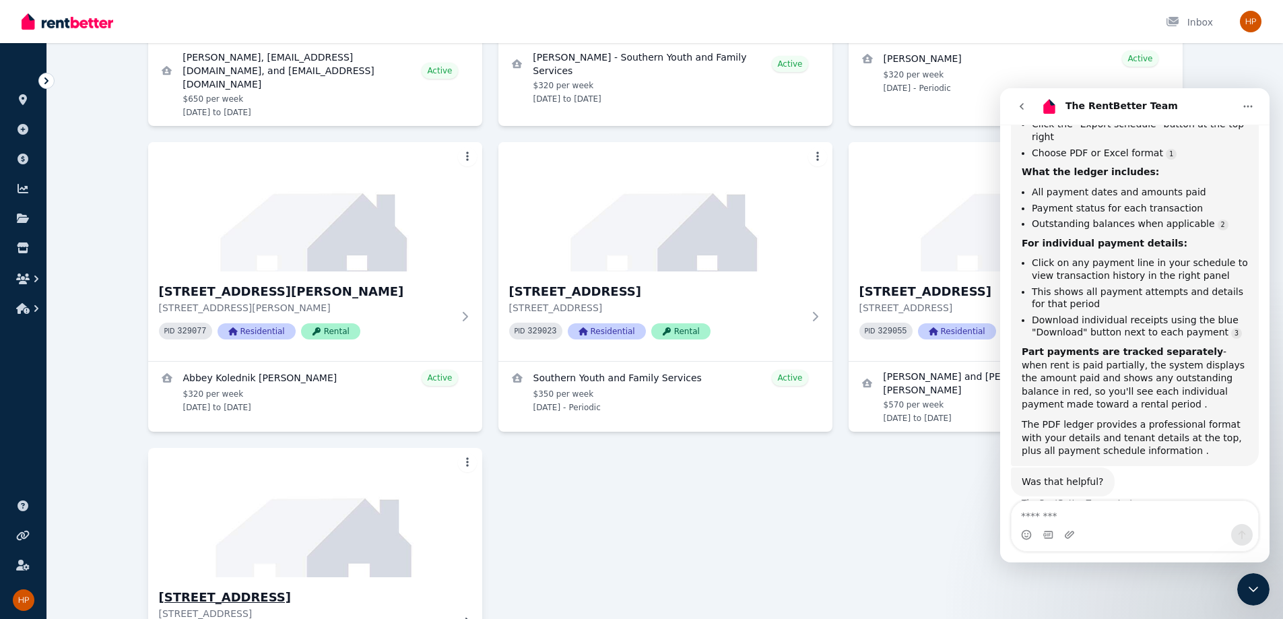
scroll to position [468, 0]
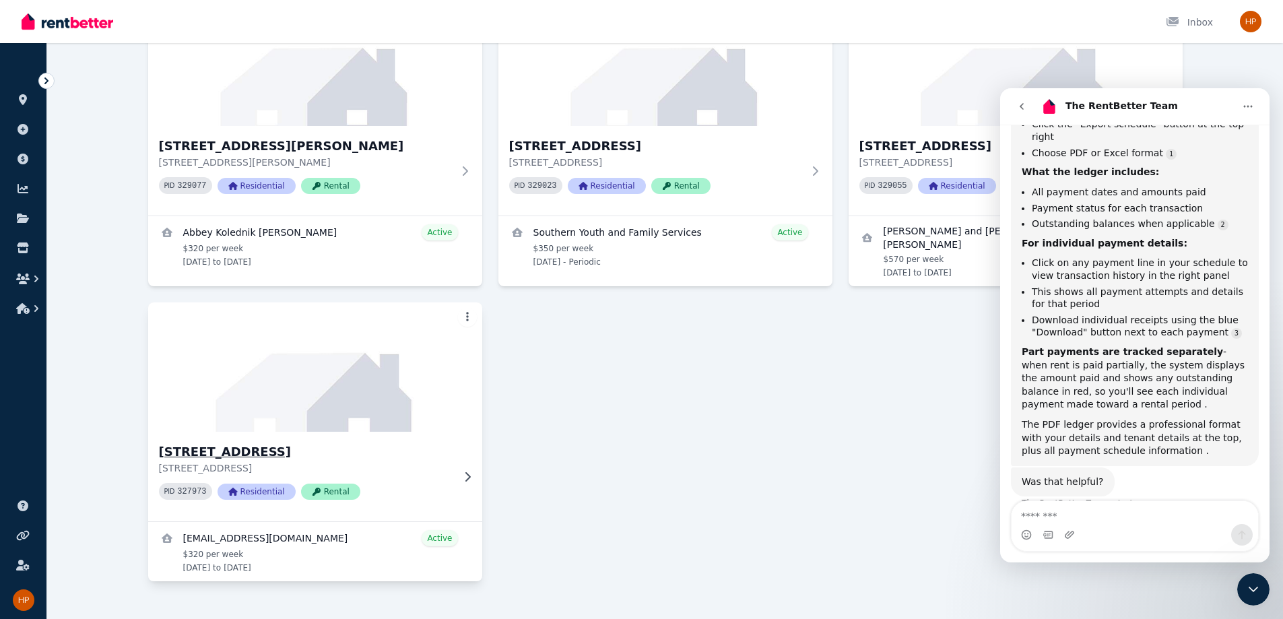
click at [276, 461] on p "[STREET_ADDRESS]" at bounding box center [306, 467] width 294 height 13
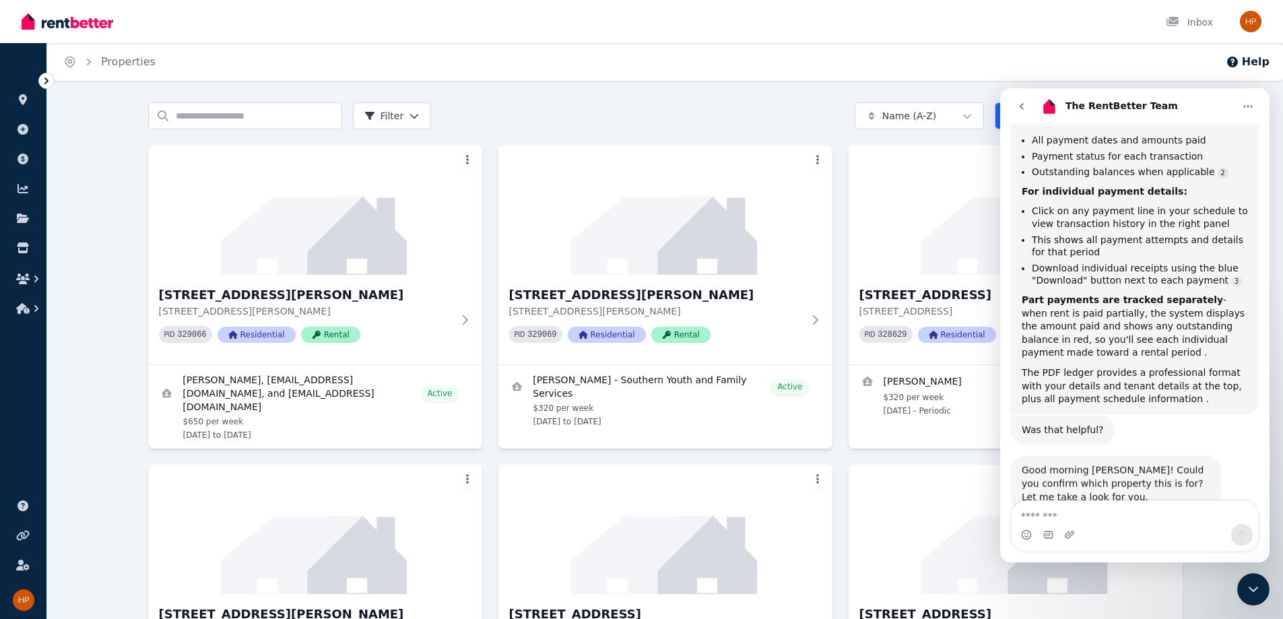
scroll to position [503, 0]
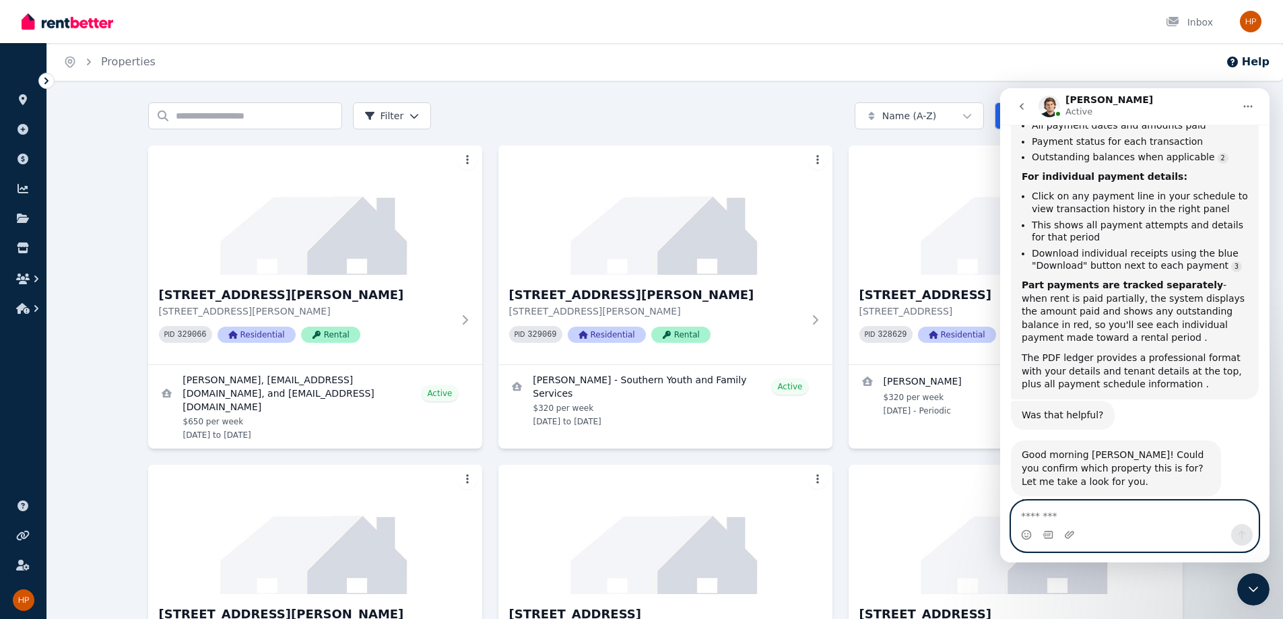
click at [645, 507] on textarea "Message…" at bounding box center [1135, 512] width 247 height 23
type textarea "**********"
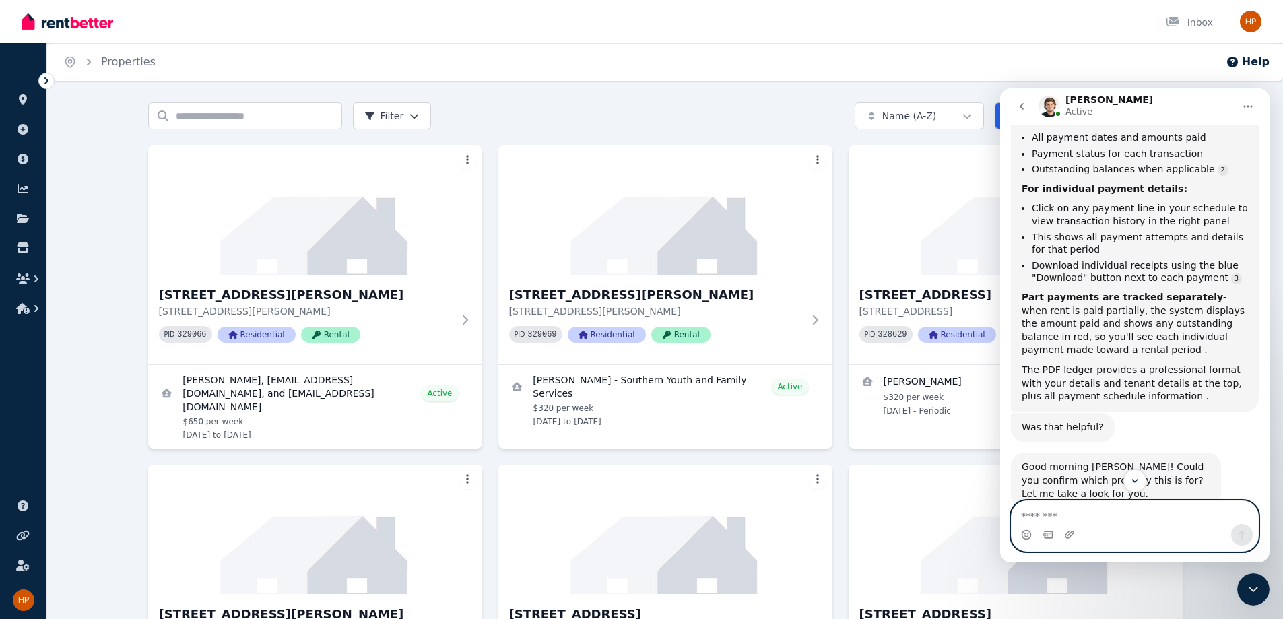
scroll to position [543, 0]
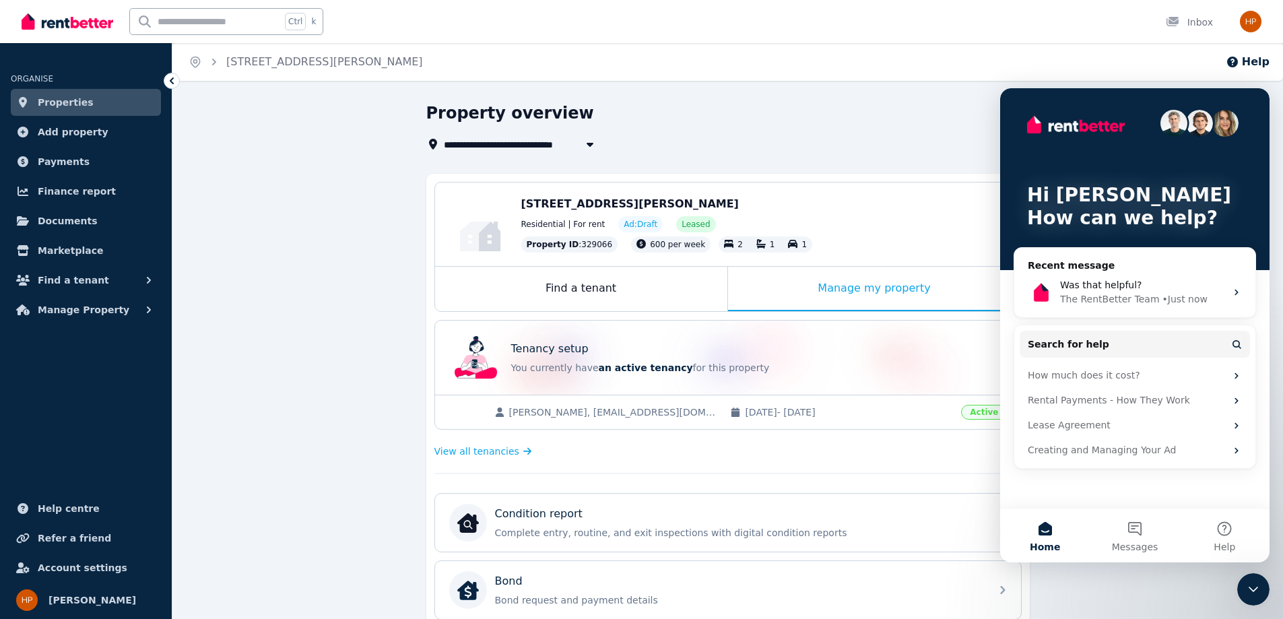
click at [1257, 577] on div "Close Intercom Messenger" at bounding box center [1253, 589] width 32 height 32
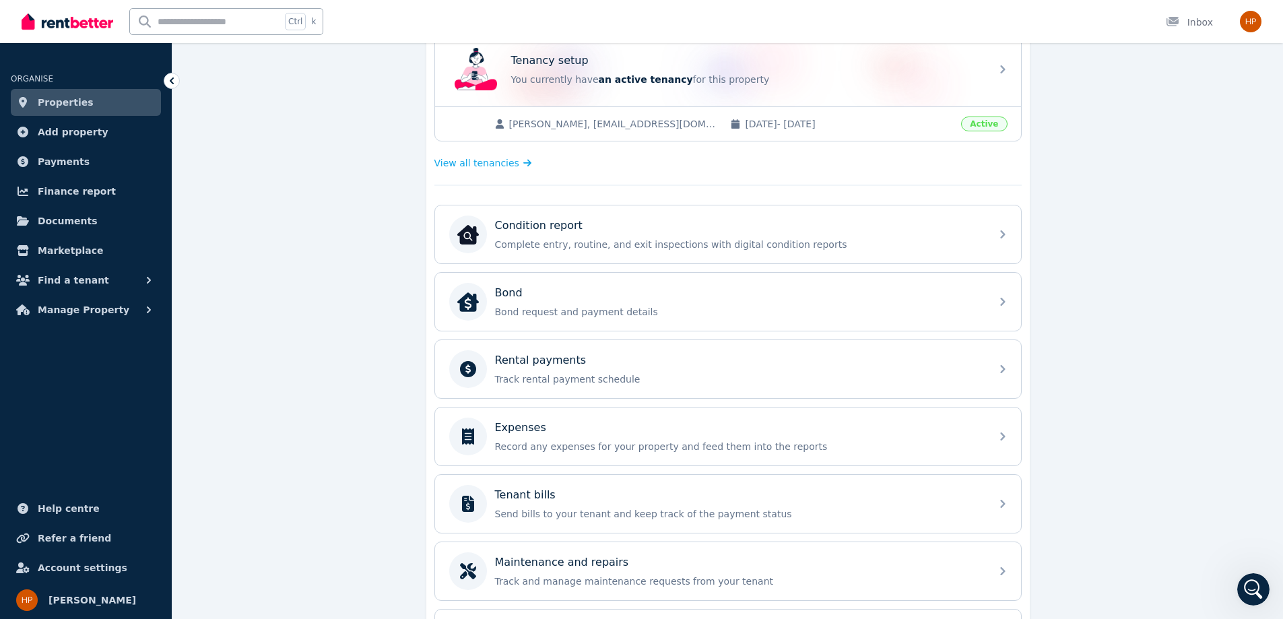
scroll to position [337, 0]
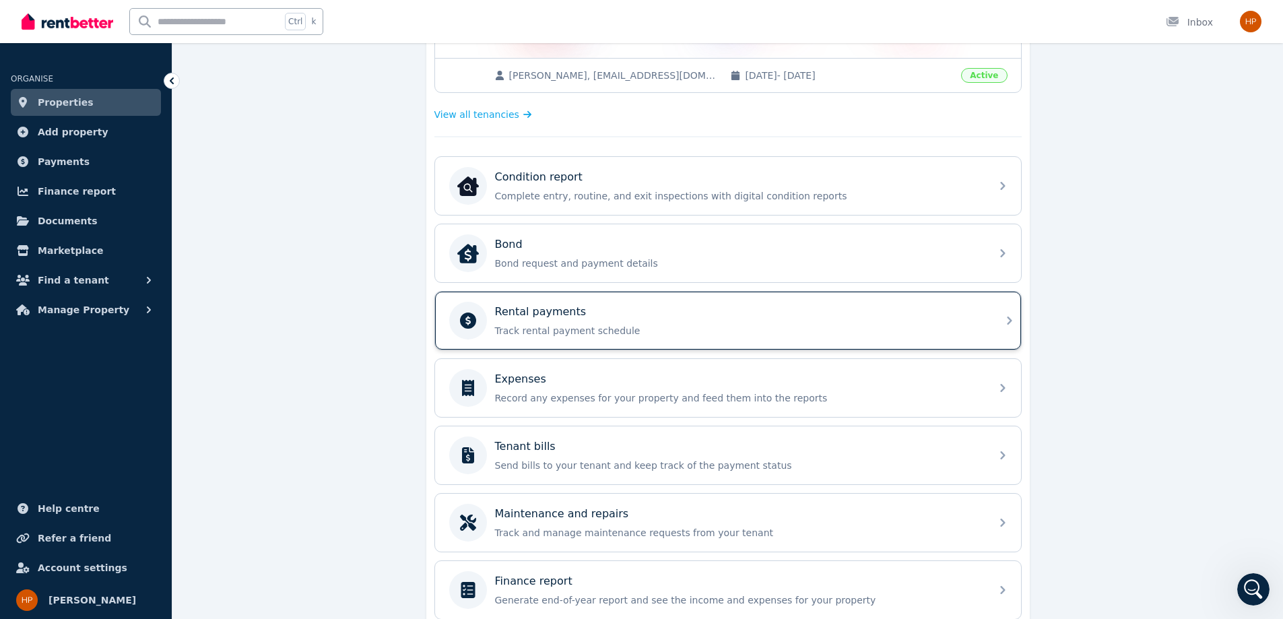
click at [582, 328] on p "Track rental payment schedule" at bounding box center [739, 330] width 488 height 13
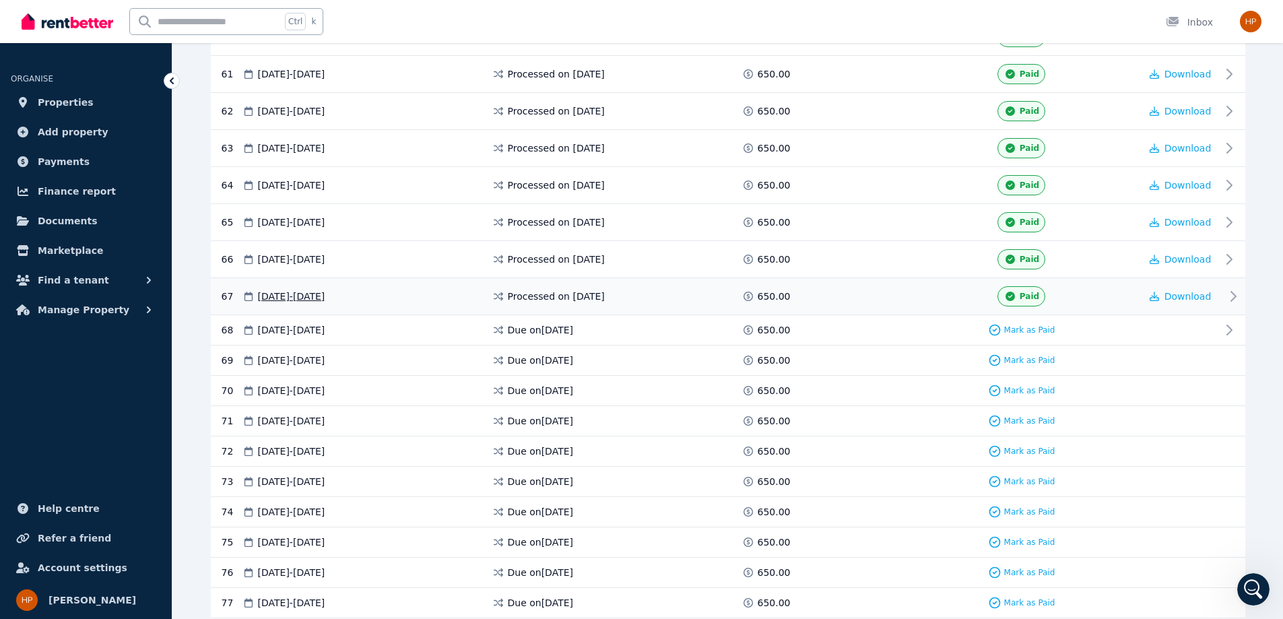
scroll to position [2458, 0]
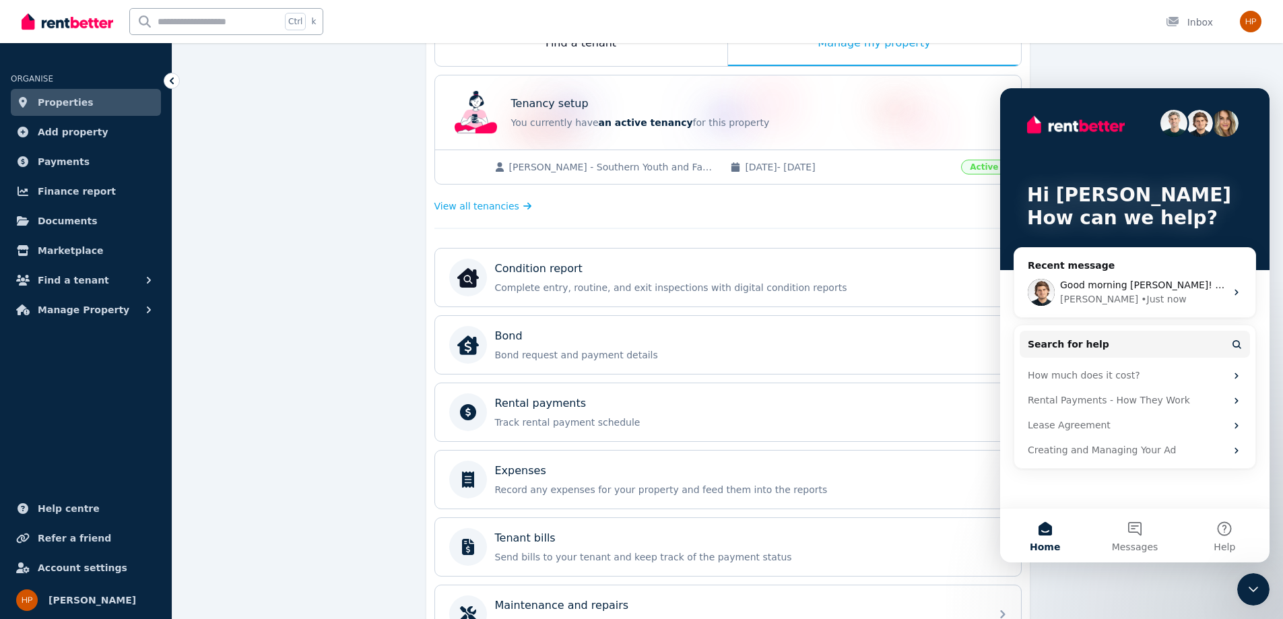
scroll to position [337, 0]
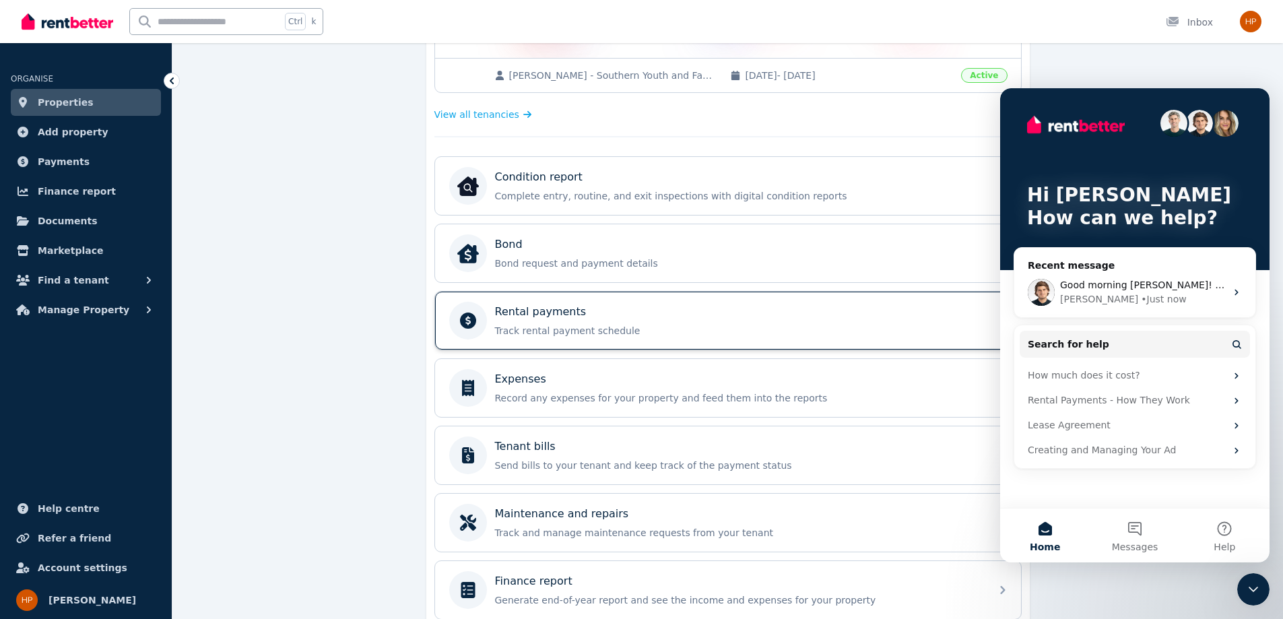
click at [593, 317] on div "Rental payments" at bounding box center [739, 312] width 488 height 16
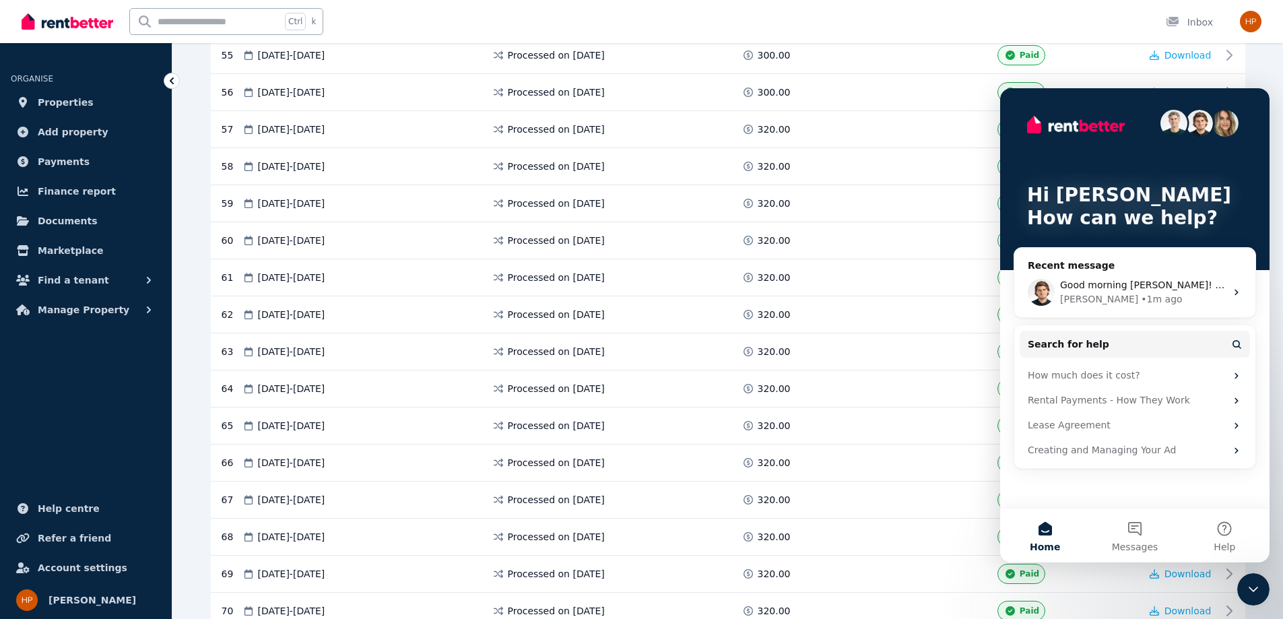
scroll to position [2358, 0]
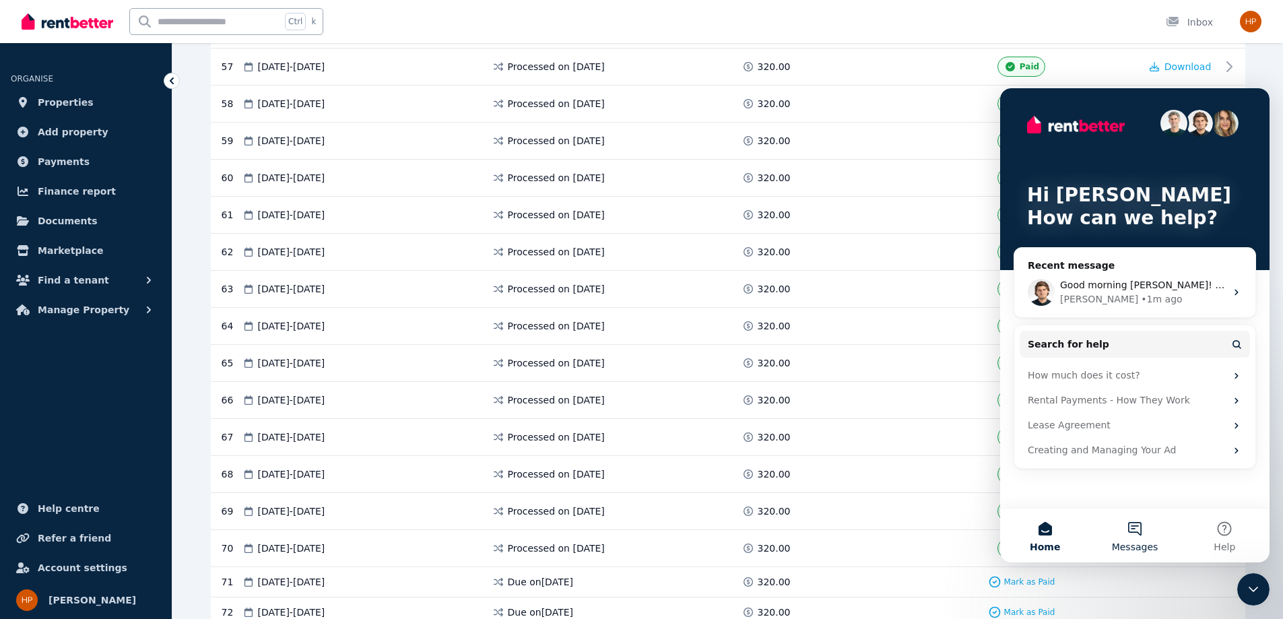
click at [1147, 536] on button "Messages" at bounding box center [1135, 536] width 90 height 54
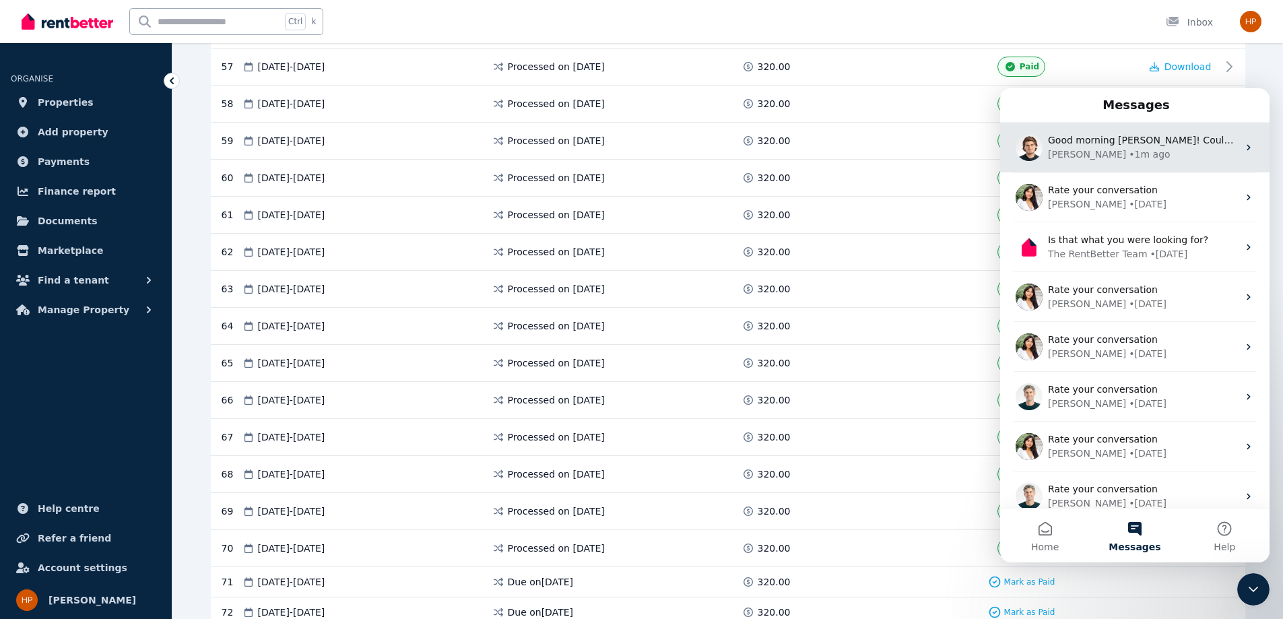
click at [1116, 135] on span "Good morning Hannah! Could you confirm which property this is for? Let me take …" at bounding box center [1296, 140] width 496 height 11
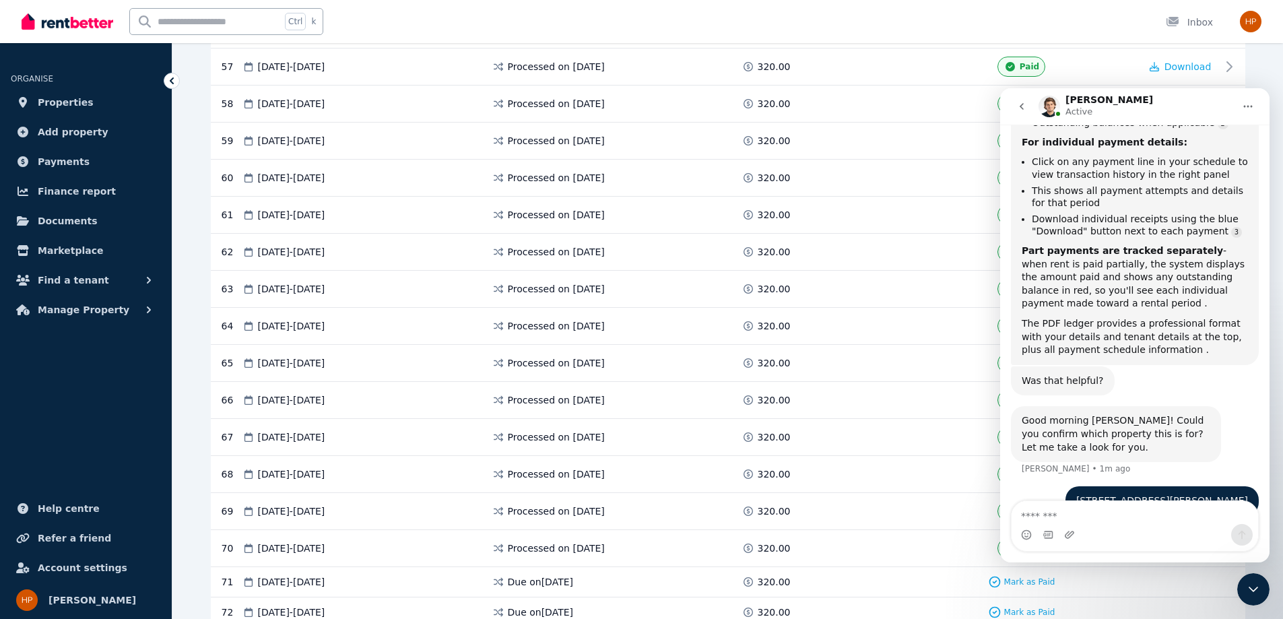
scroll to position [543, 0]
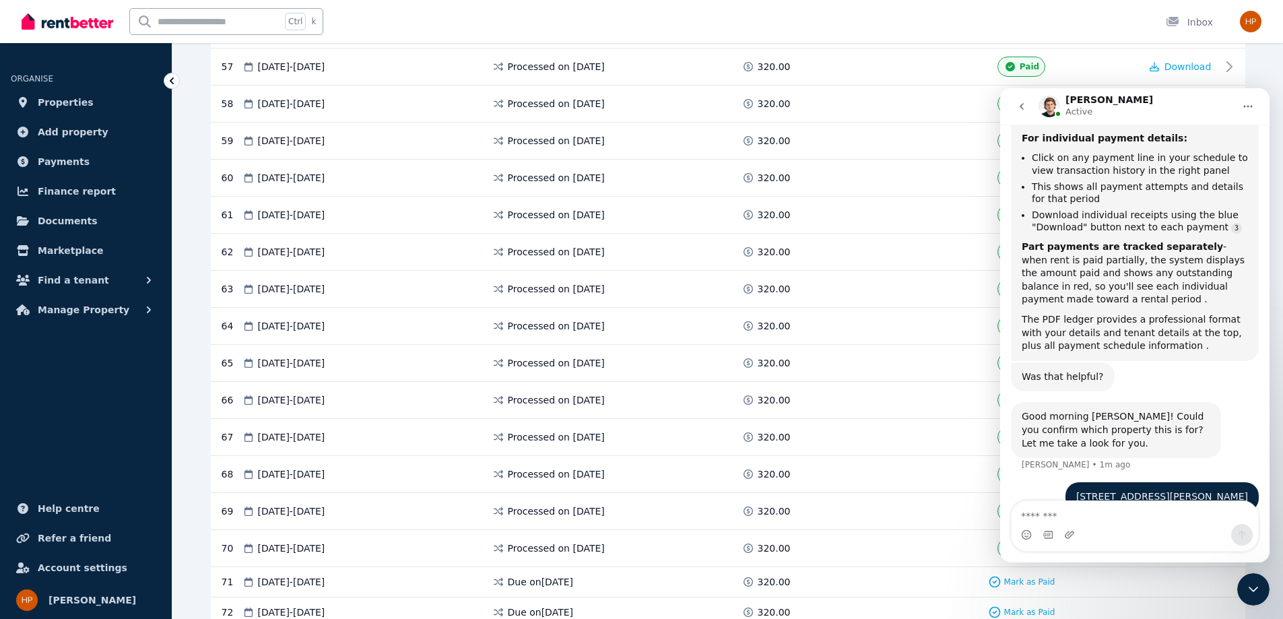
click at [1258, 587] on icon "Close Intercom Messenger" at bounding box center [1254, 589] width 16 height 16
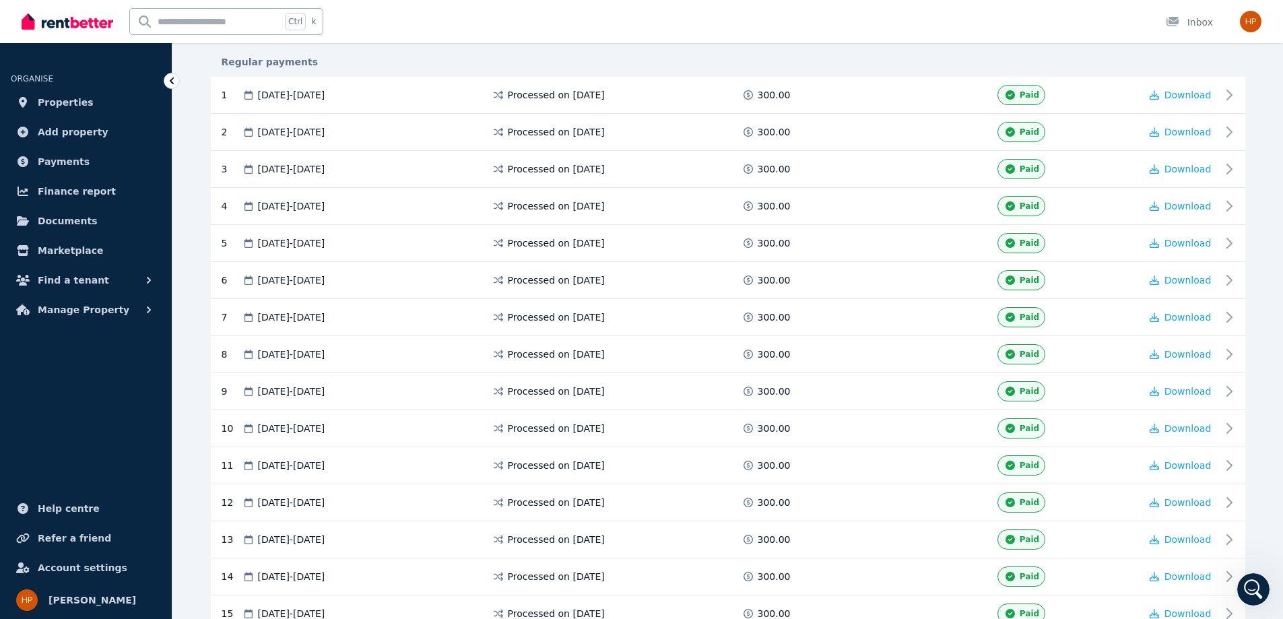
scroll to position [0, 0]
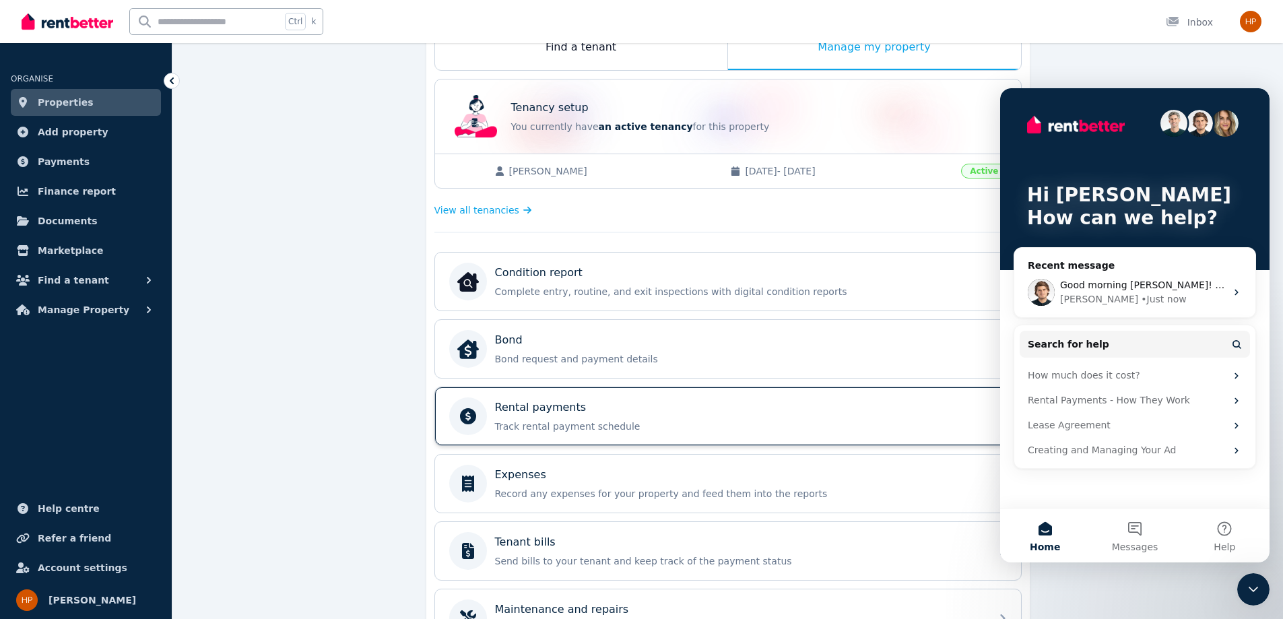
scroll to position [269, 0]
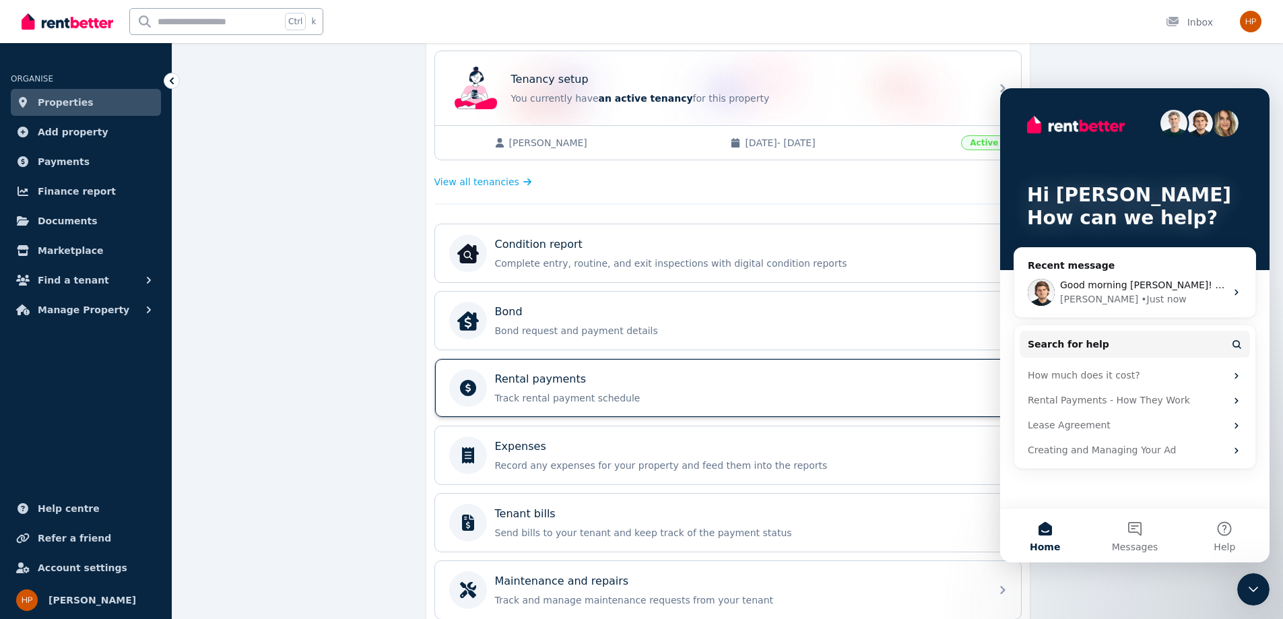
click at [614, 403] on p "Track rental payment schedule" at bounding box center [739, 397] width 488 height 13
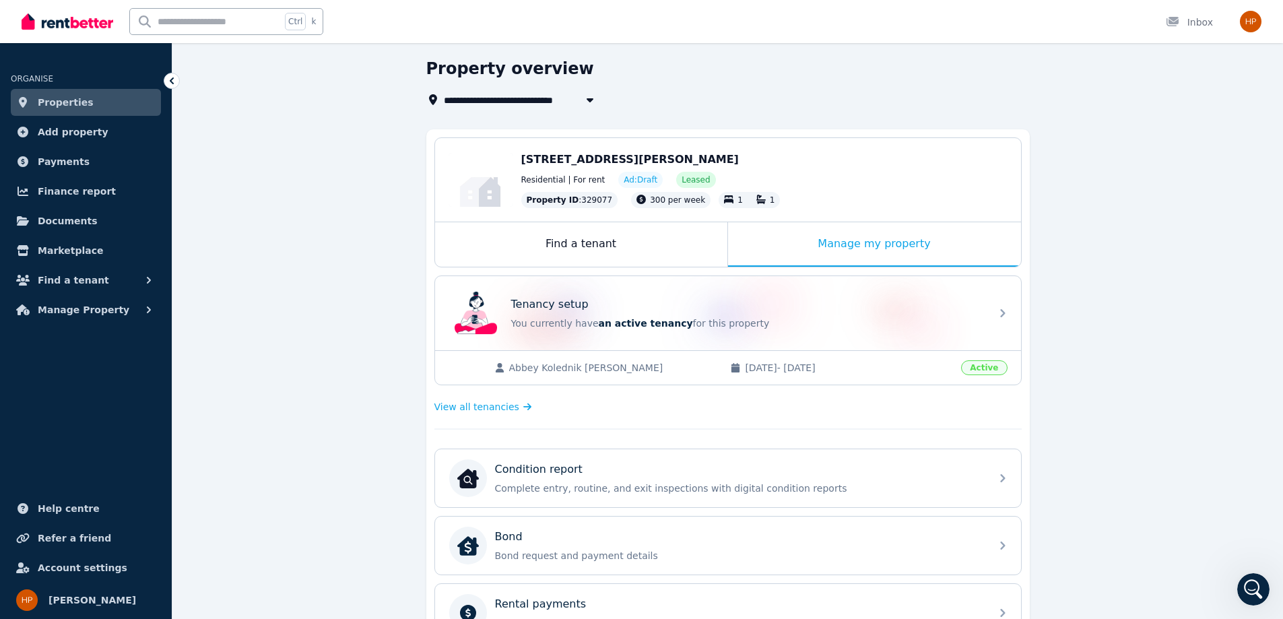
scroll to position [397, 0]
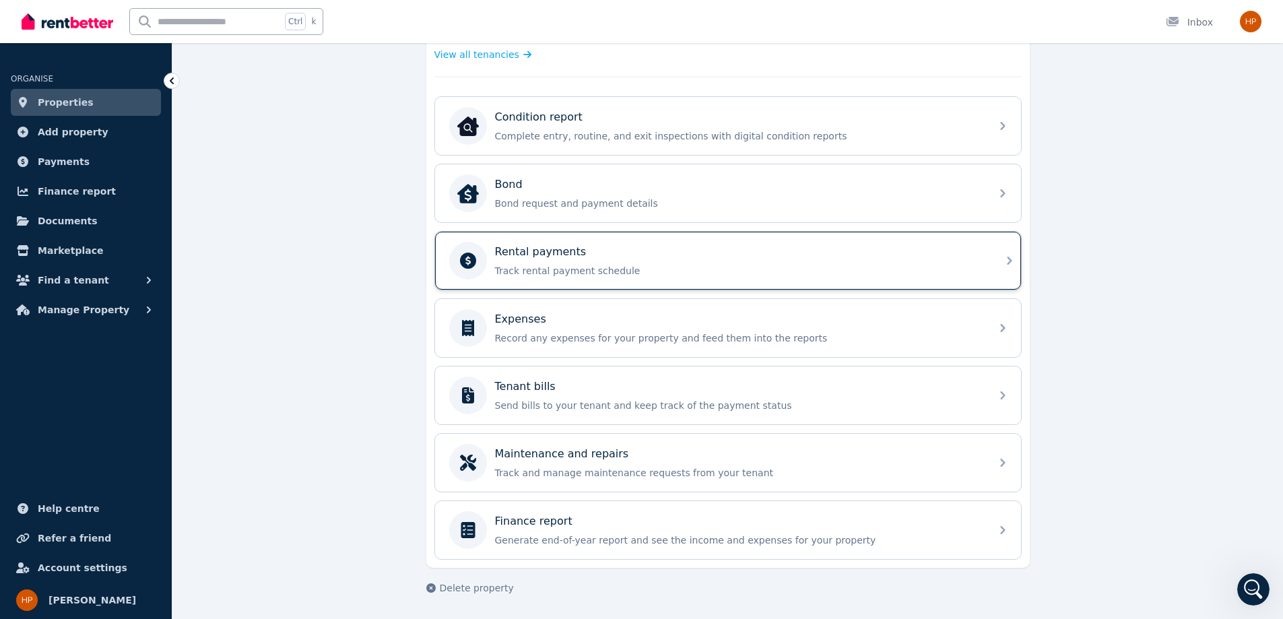
click at [580, 265] on p "Track rental payment schedule" at bounding box center [739, 270] width 488 height 13
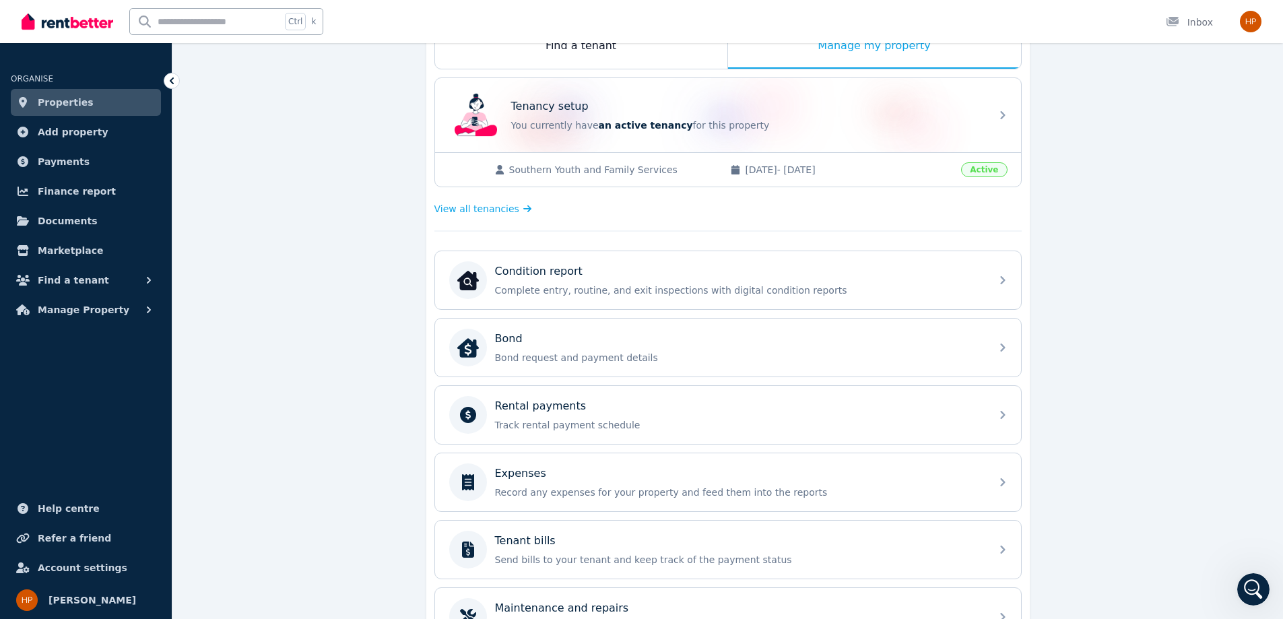
scroll to position [269, 0]
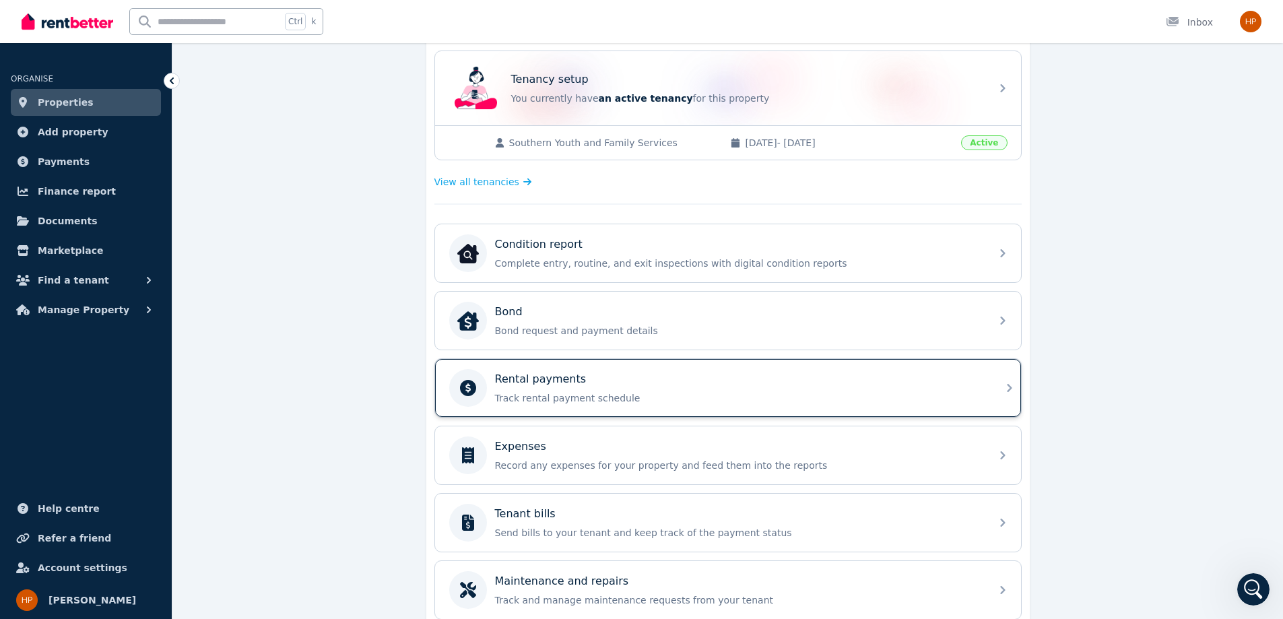
click at [526, 401] on p "Track rental payment schedule" at bounding box center [739, 397] width 488 height 13
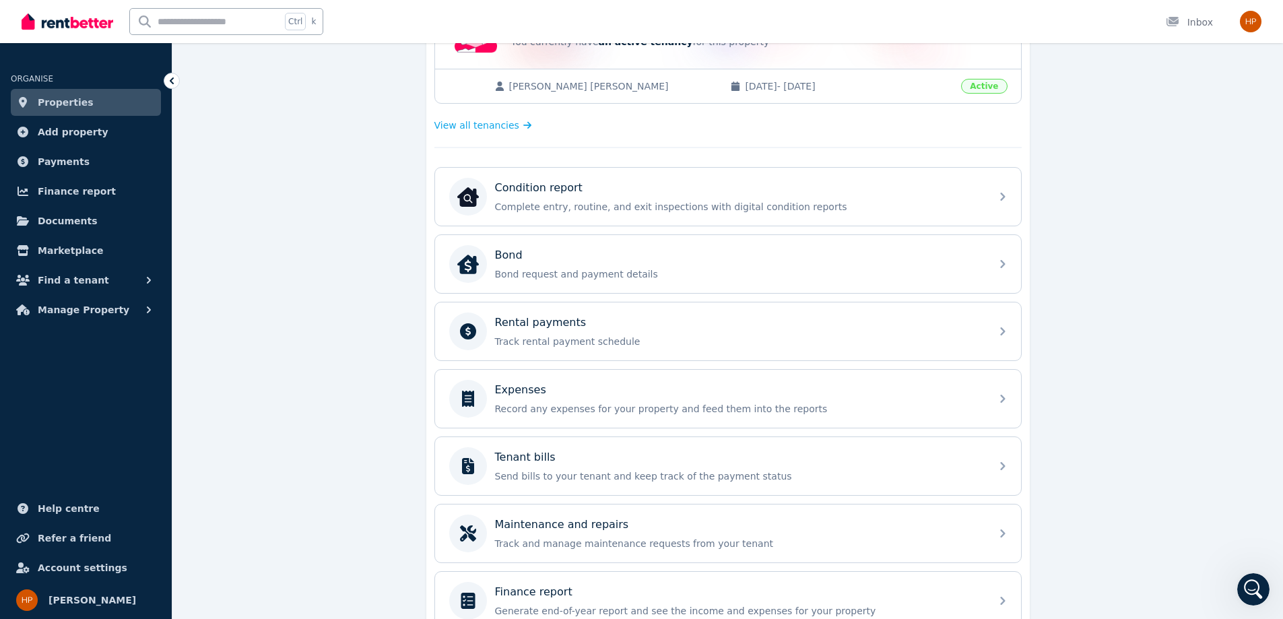
scroll to position [337, 0]
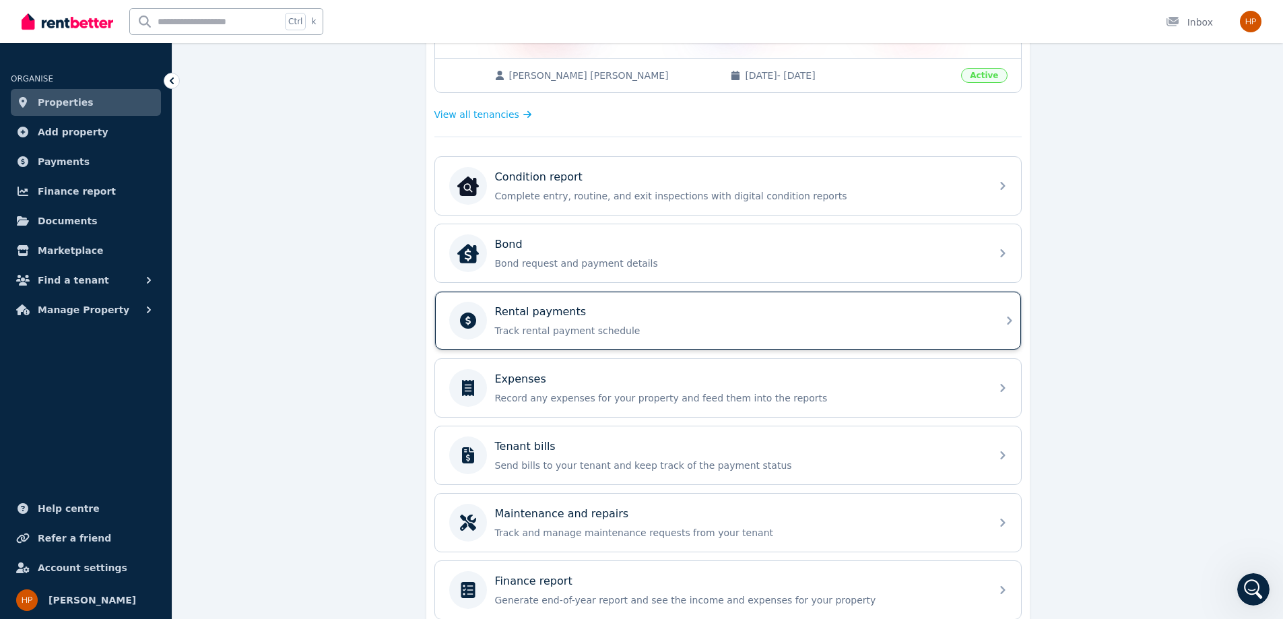
click at [587, 321] on div "Rental payments Track rental payment schedule" at bounding box center [739, 321] width 488 height 34
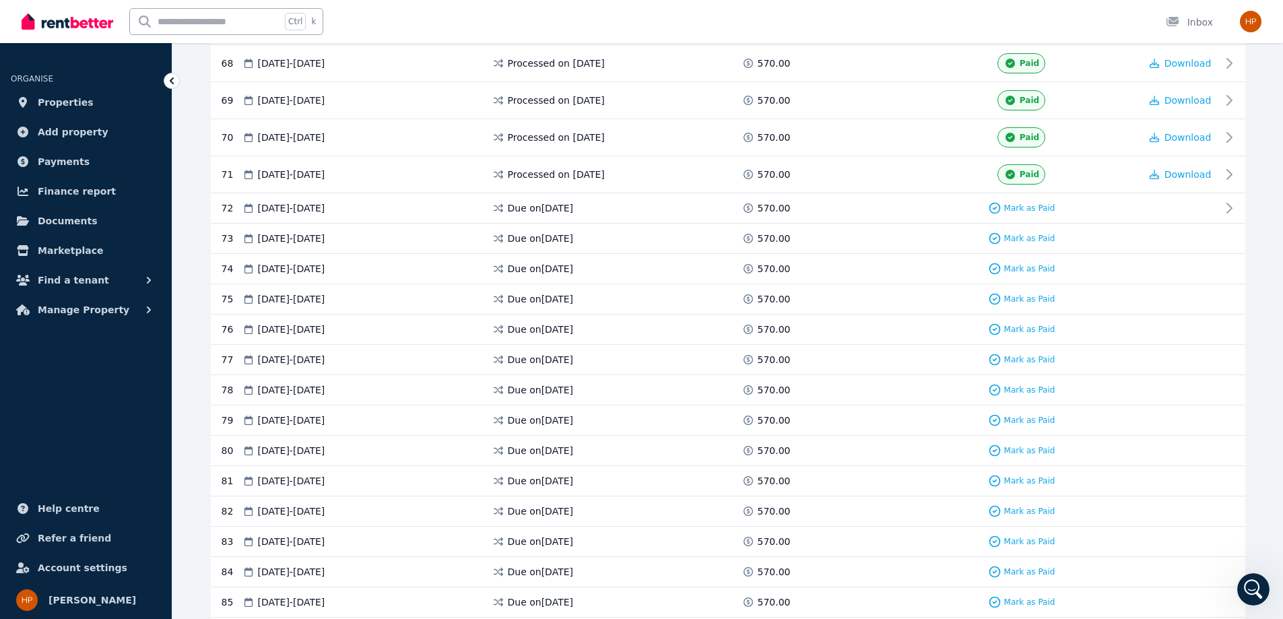
scroll to position [2741, 0]
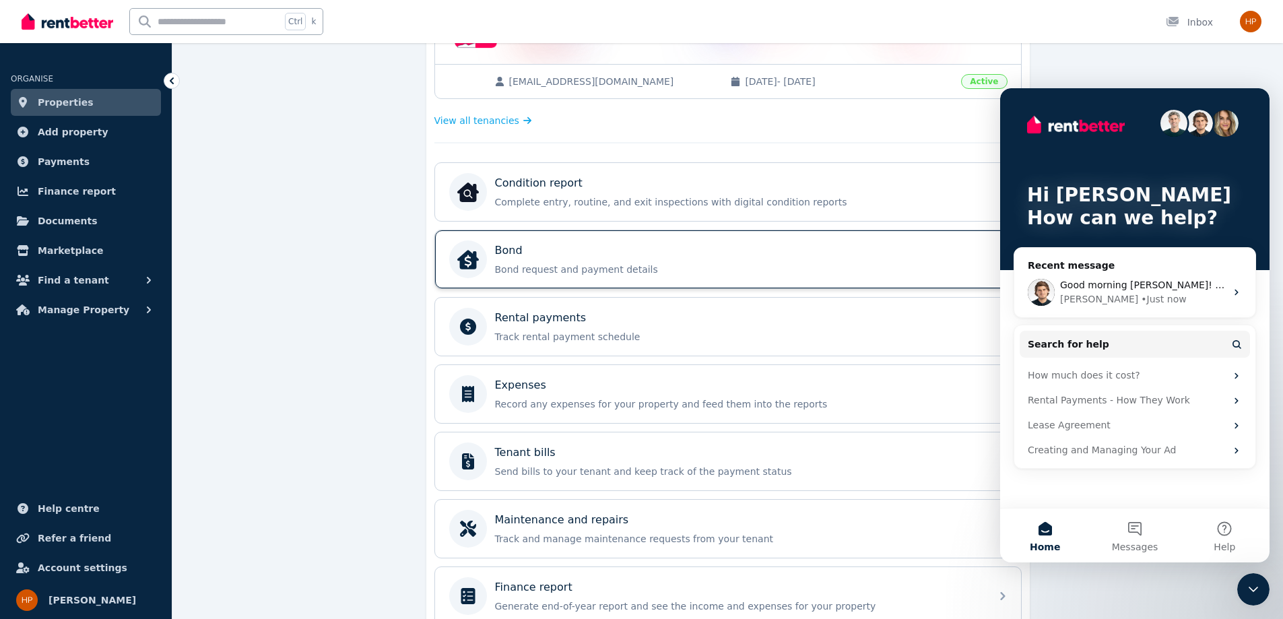
scroll to position [337, 0]
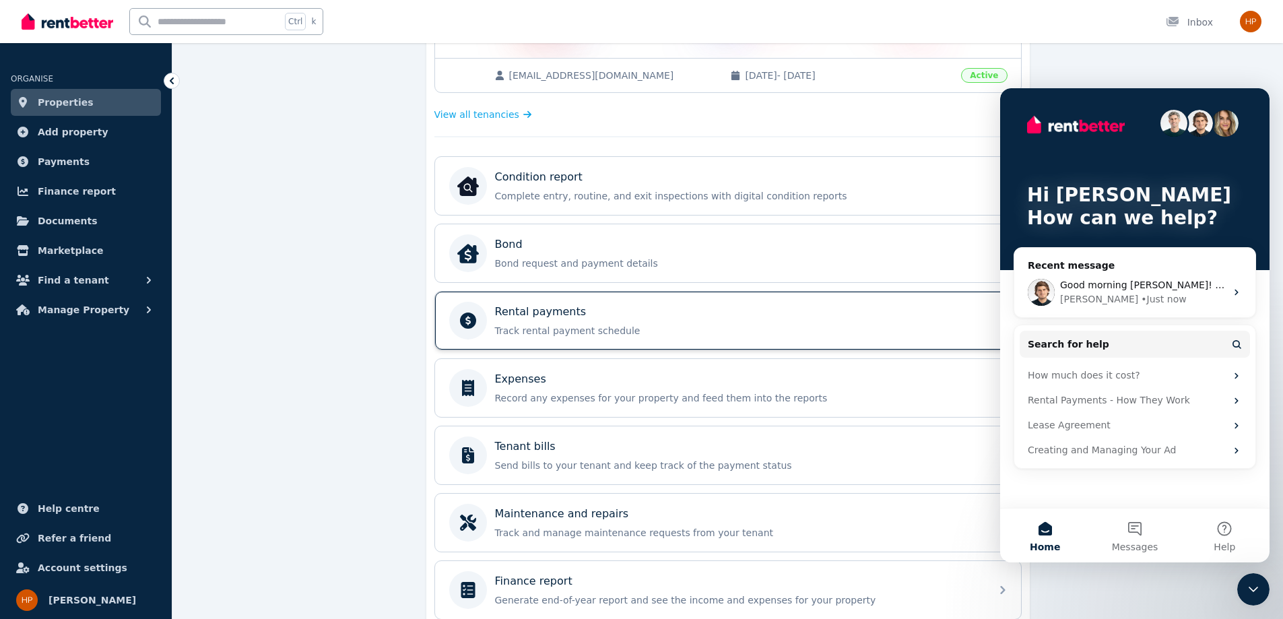
click at [504, 319] on p "Rental payments" at bounding box center [541, 312] width 92 height 16
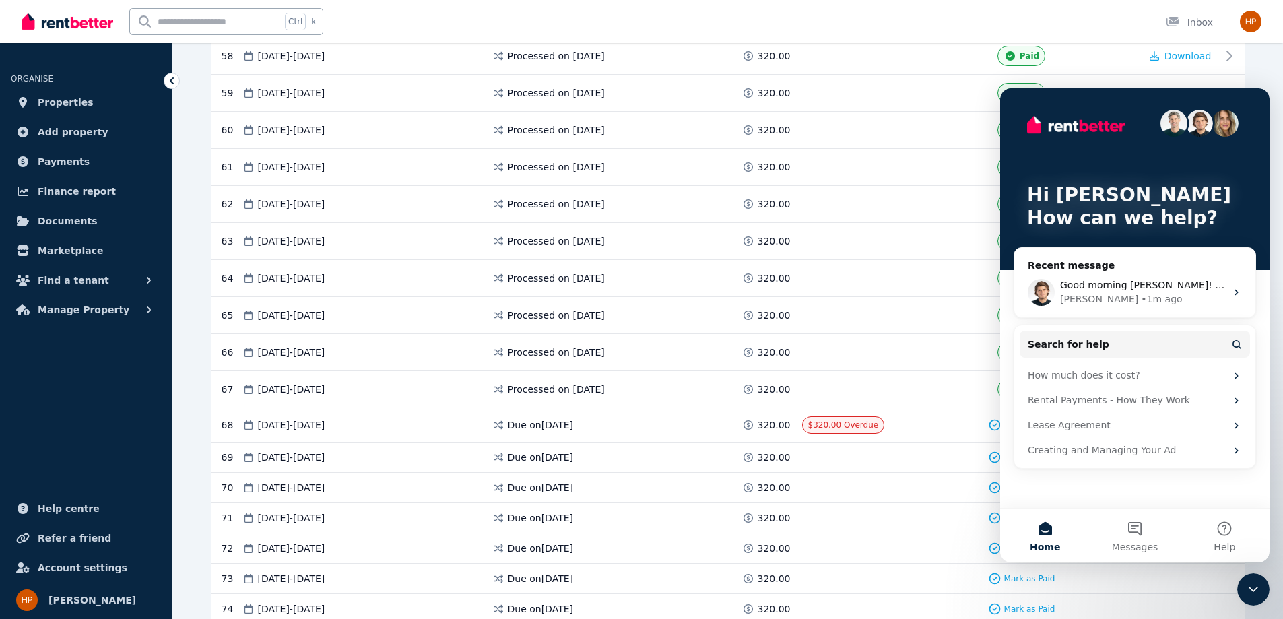
scroll to position [2425, 0]
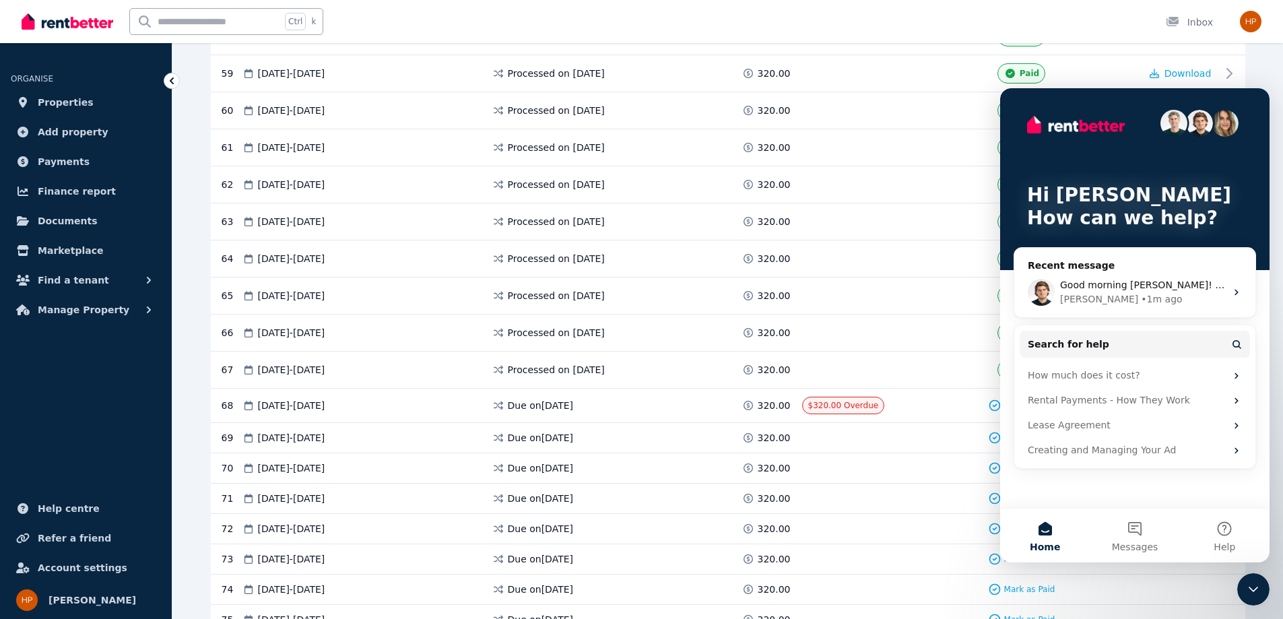
click at [992, 407] on icon at bounding box center [994, 405] width 13 height 13
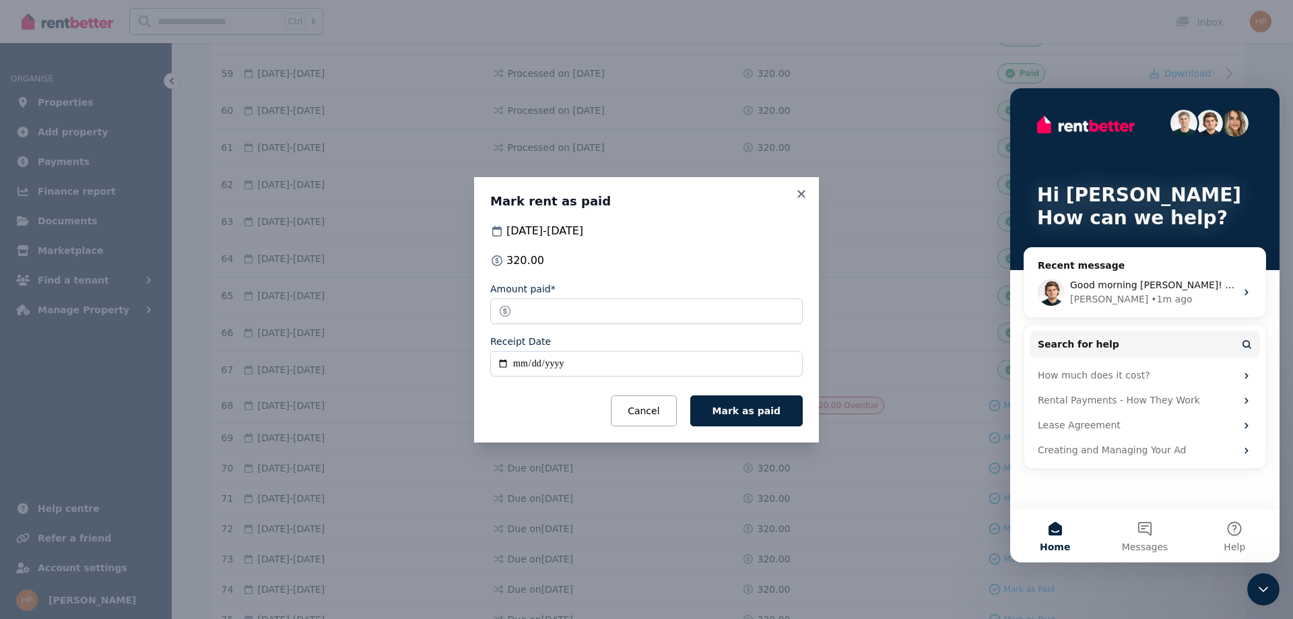
click at [512, 369] on input "Receipt Date" at bounding box center [646, 364] width 313 height 26
click at [520, 362] on input "Receipt Date" at bounding box center [646, 364] width 313 height 26
click at [506, 362] on input "Receipt Date" at bounding box center [646, 364] width 313 height 26
type input "**********"
click at [767, 416] on span "Mark as paid" at bounding box center [747, 411] width 68 height 11
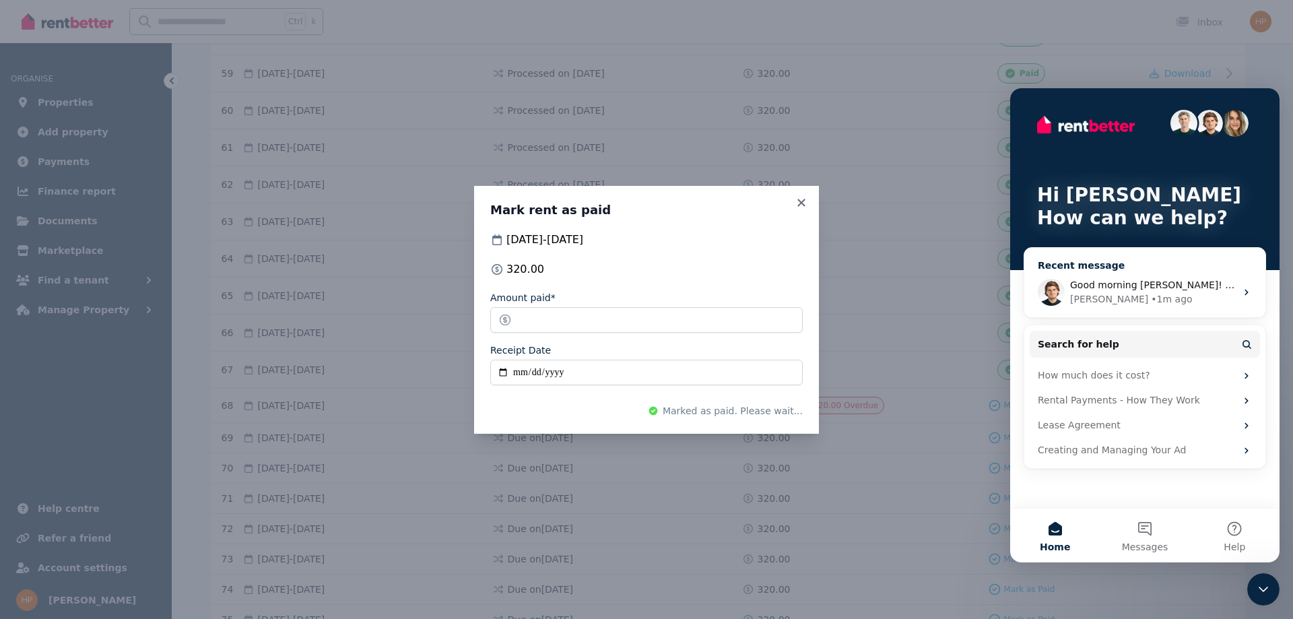
click at [1151, 298] on div "• 1m ago" at bounding box center [1171, 299] width 41 height 14
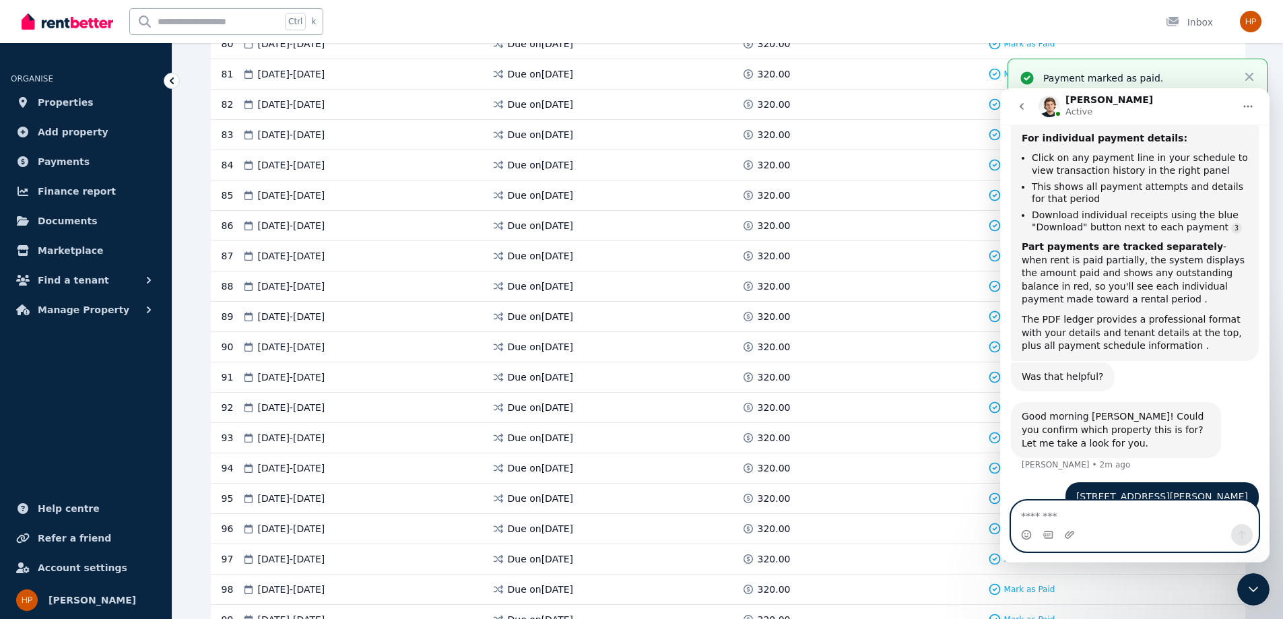
scroll to position [3233, 0]
